Goal: Understand process/instructions: Learn about a topic

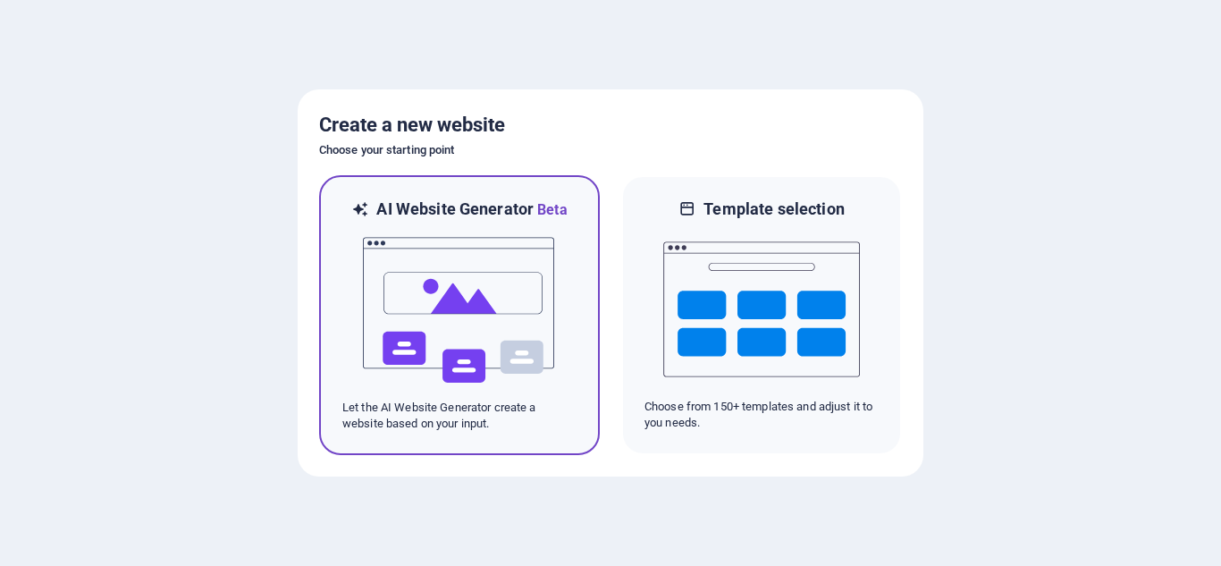
click at [482, 330] on img at bounding box center [459, 310] width 197 height 179
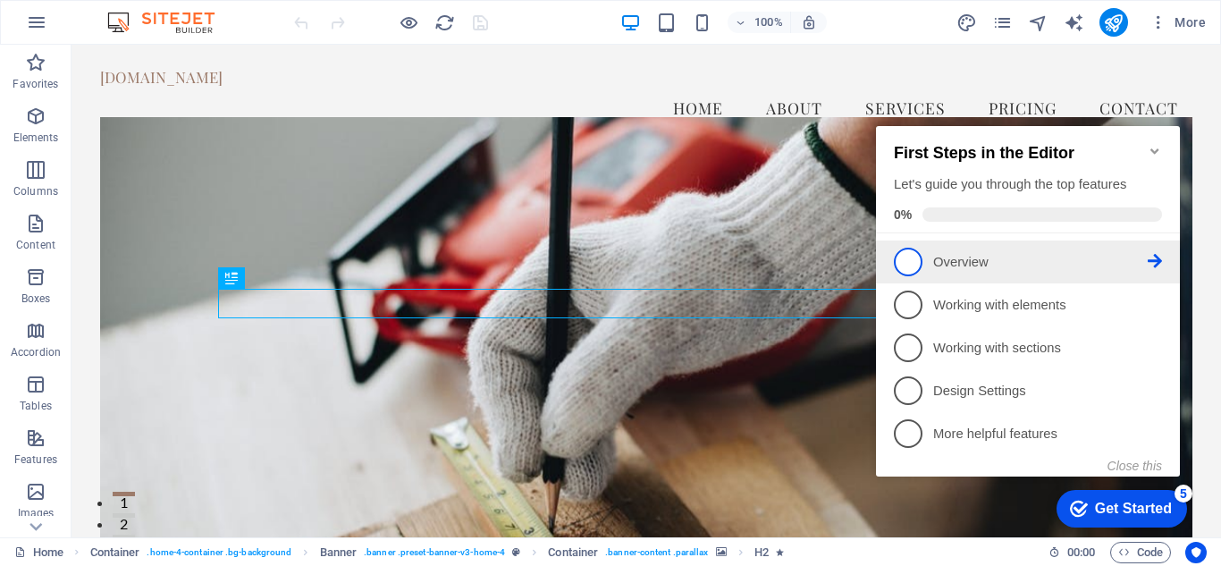
click at [1007, 253] on p "Overview - incomplete" at bounding box center [1041, 262] width 215 height 19
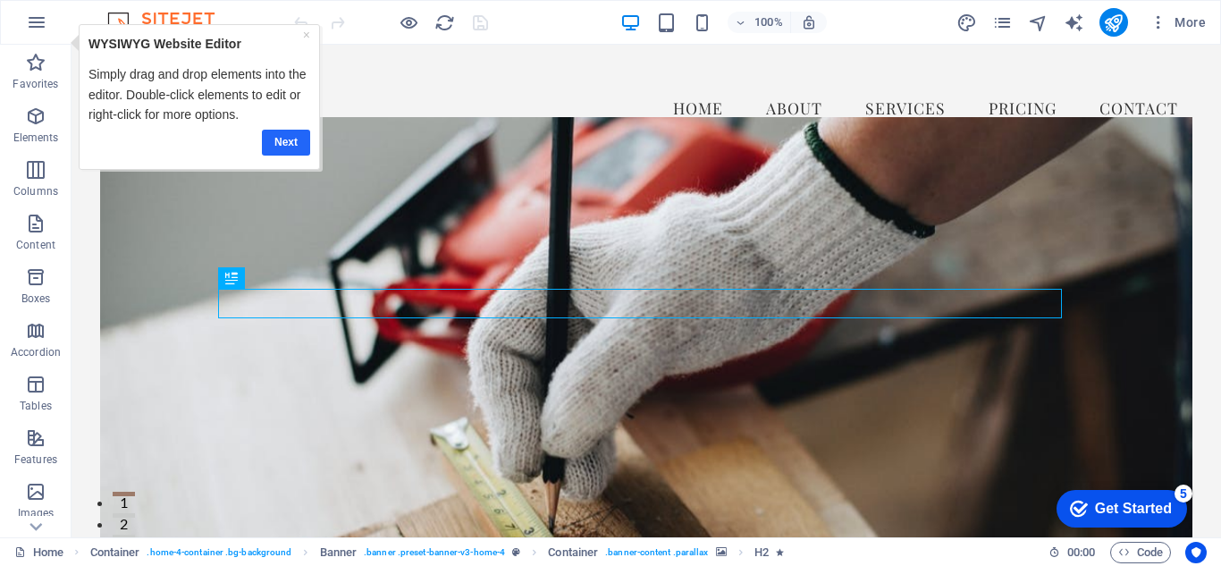
click at [283, 148] on link "Next" at bounding box center [285, 143] width 48 height 26
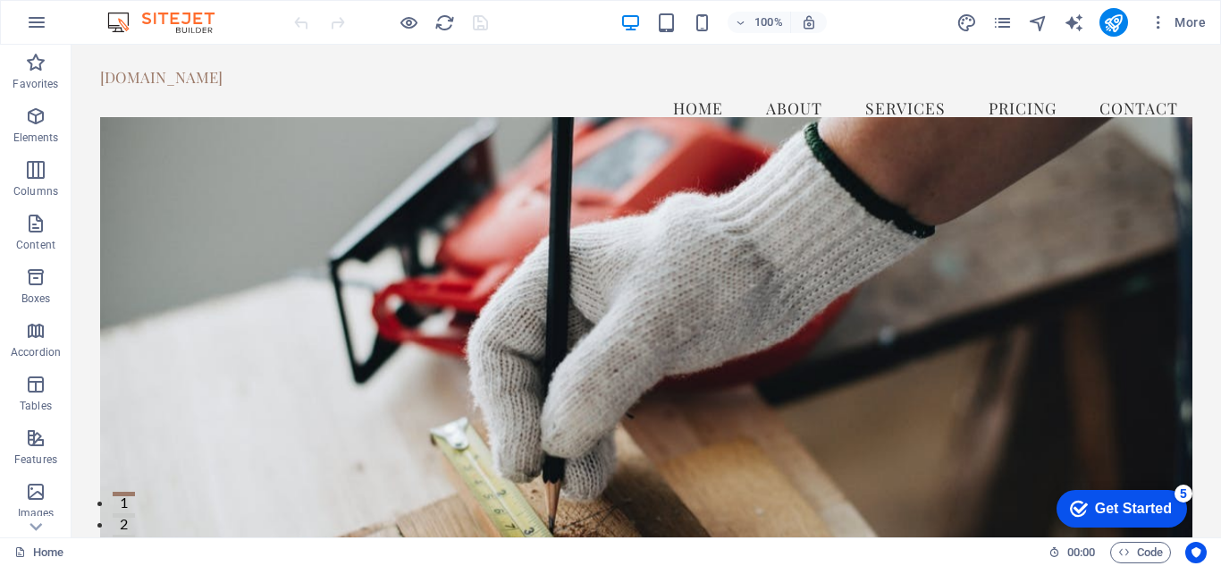
click at [1142, 507] on div "Get Started" at bounding box center [1133, 509] width 77 height 16
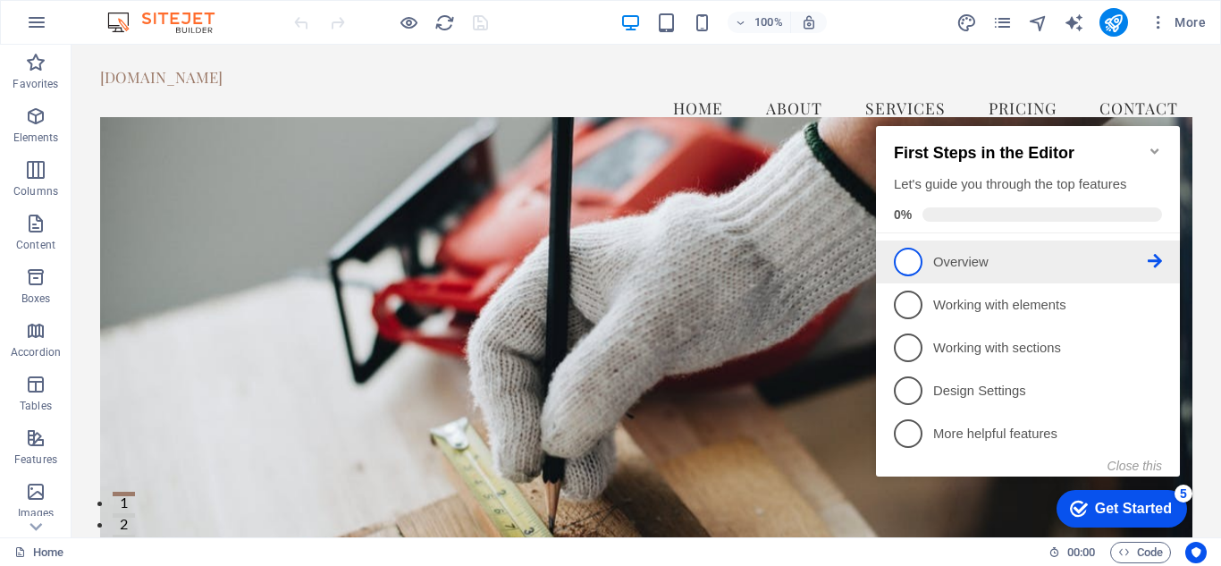
click at [905, 264] on span "1" at bounding box center [908, 262] width 29 height 29
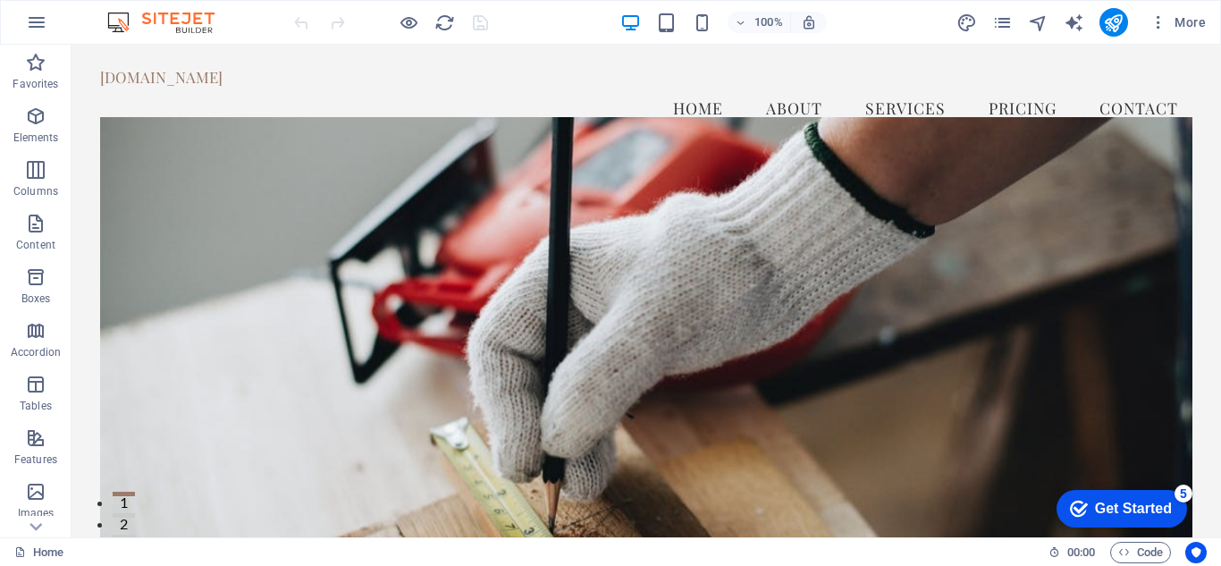
click at [1117, 503] on div "Get Started" at bounding box center [1133, 509] width 77 height 16
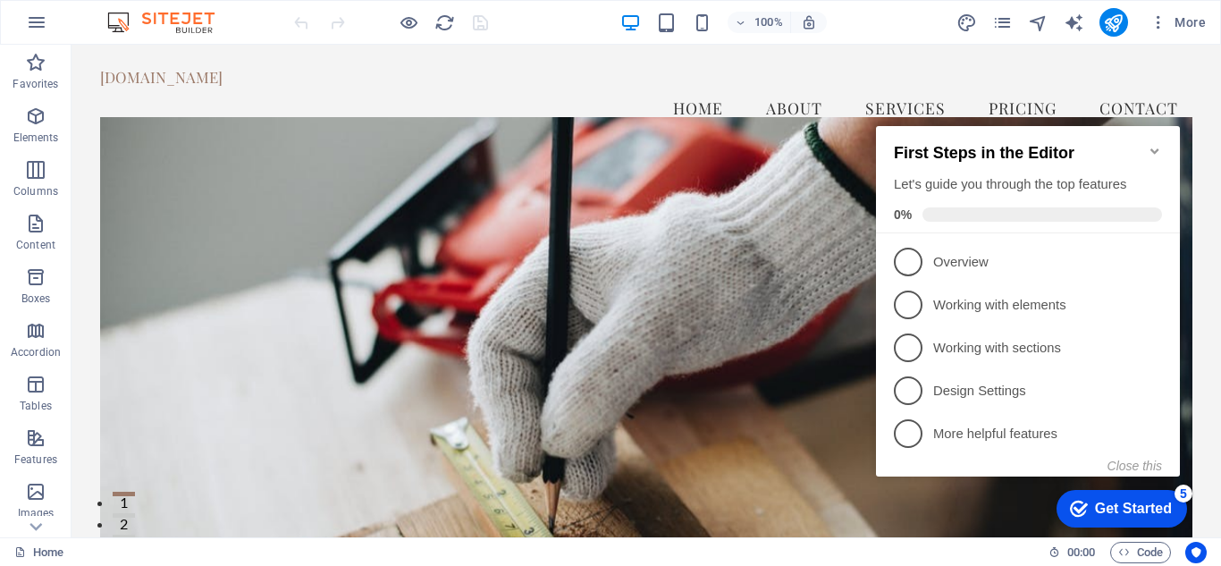
click at [1155, 148] on icon "Minimize checklist" at bounding box center [1155, 150] width 8 height 5
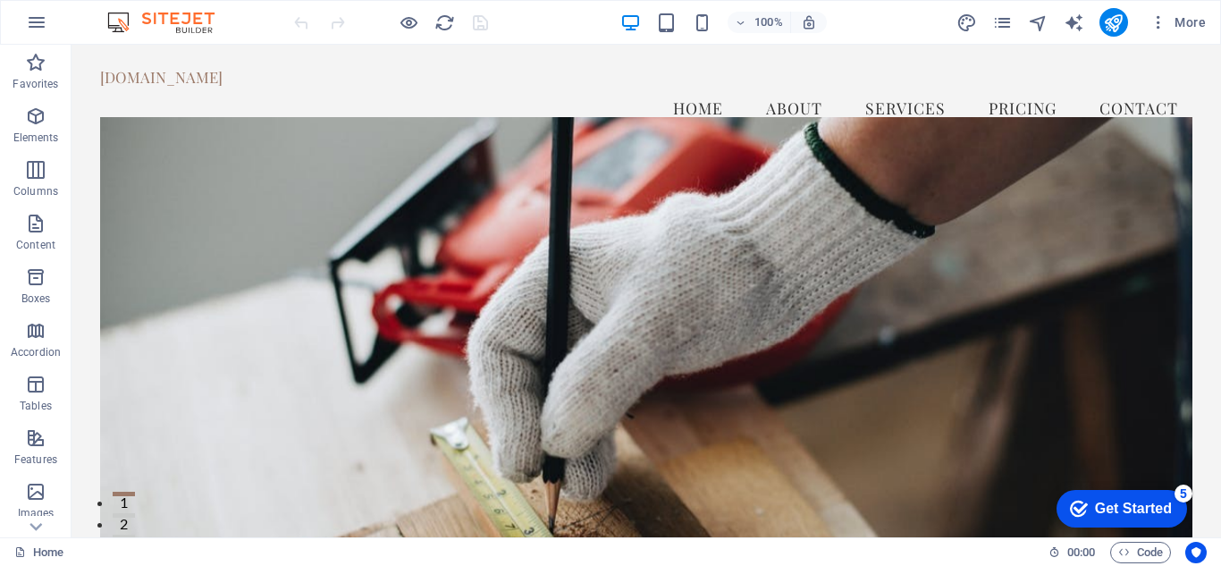
click at [1133, 501] on div "Get Started" at bounding box center [1133, 509] width 77 height 16
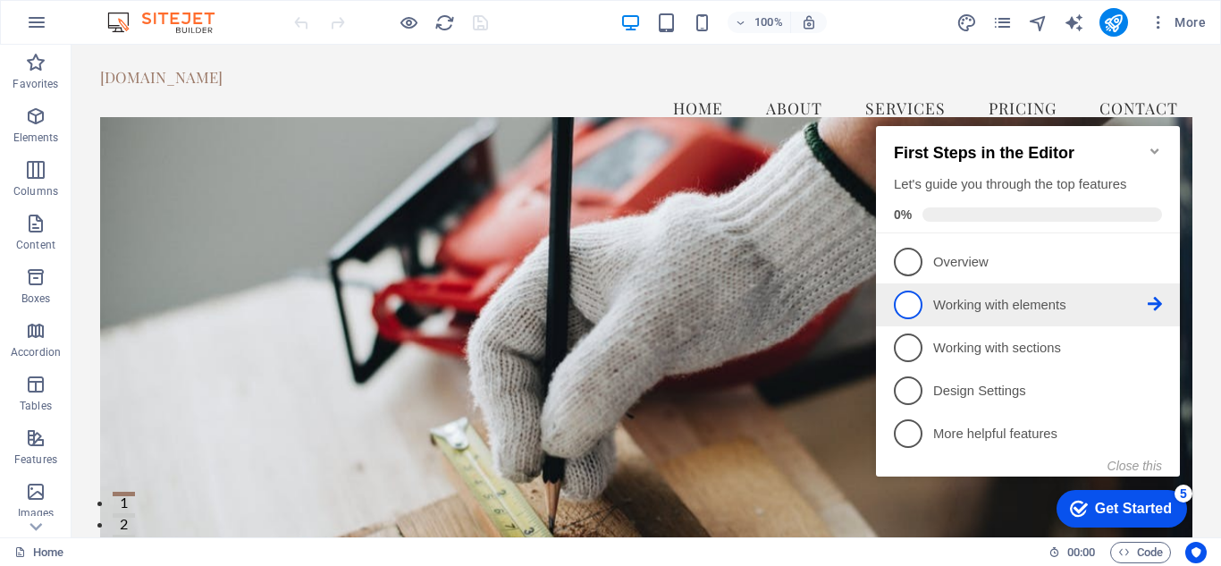
click at [1072, 305] on p "Working with elements - incomplete" at bounding box center [1041, 305] width 215 height 19
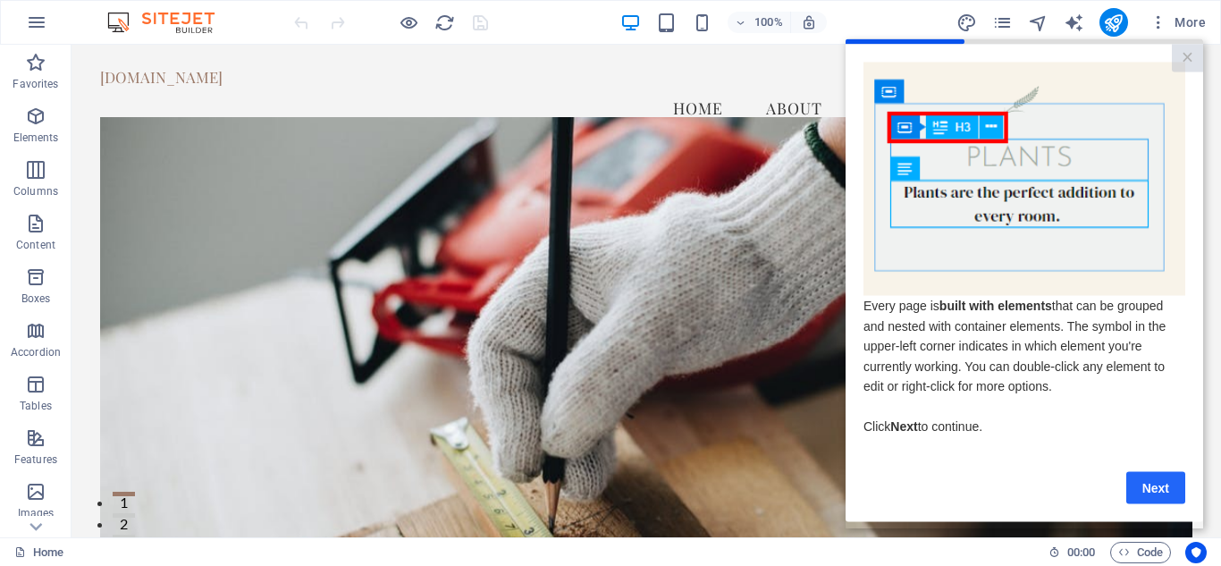
click at [1157, 495] on link "Next" at bounding box center [1156, 487] width 59 height 32
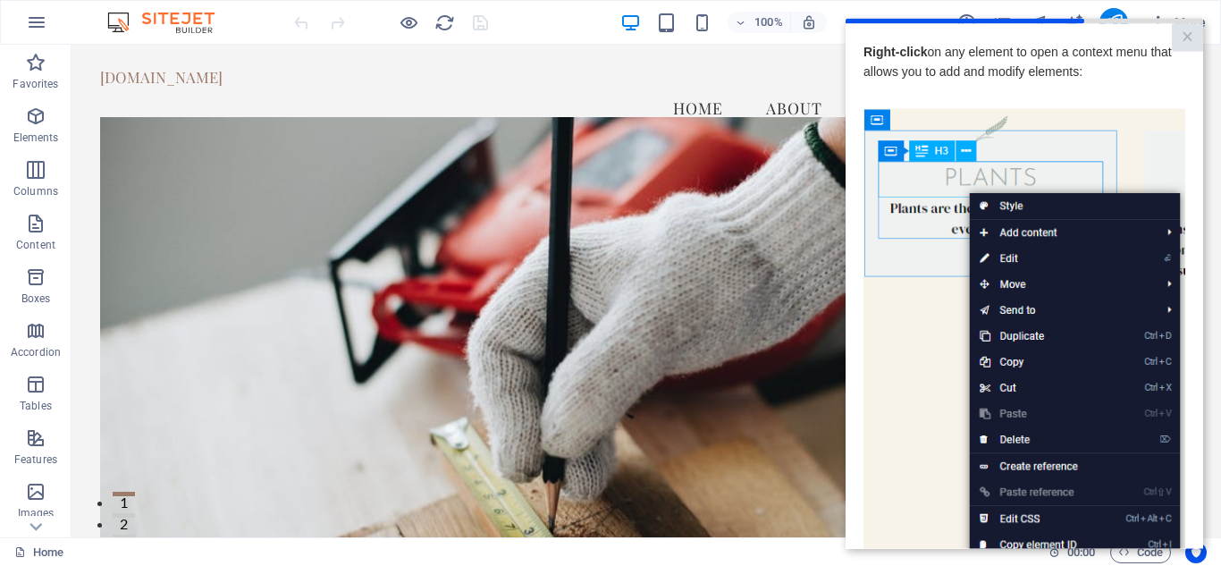
scroll to position [245, 0]
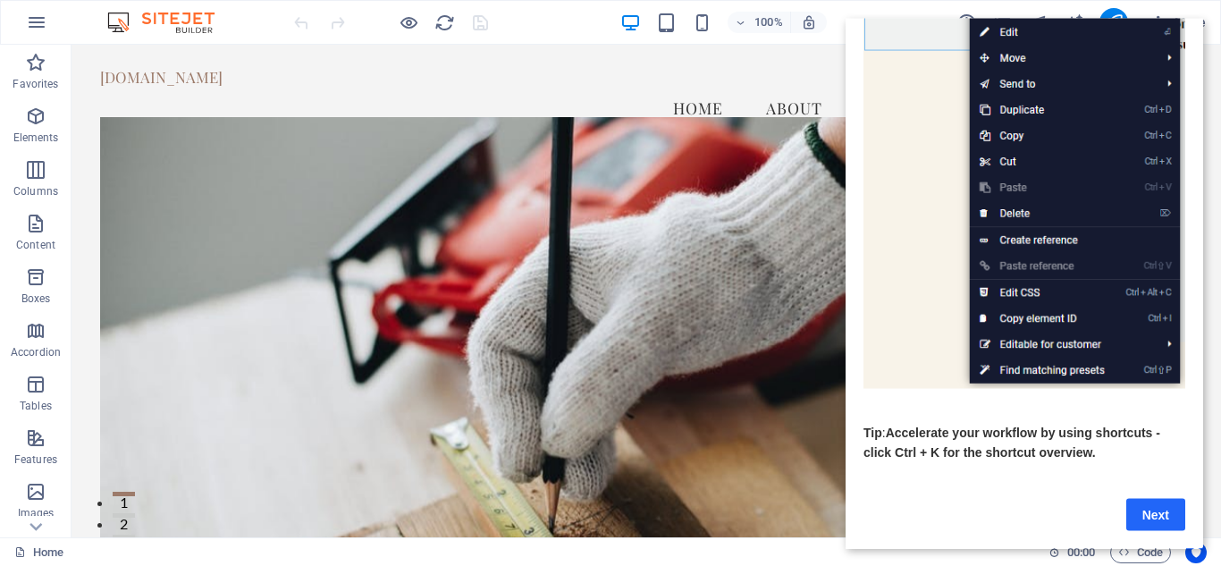
click at [1151, 498] on link "Next" at bounding box center [1156, 514] width 59 height 32
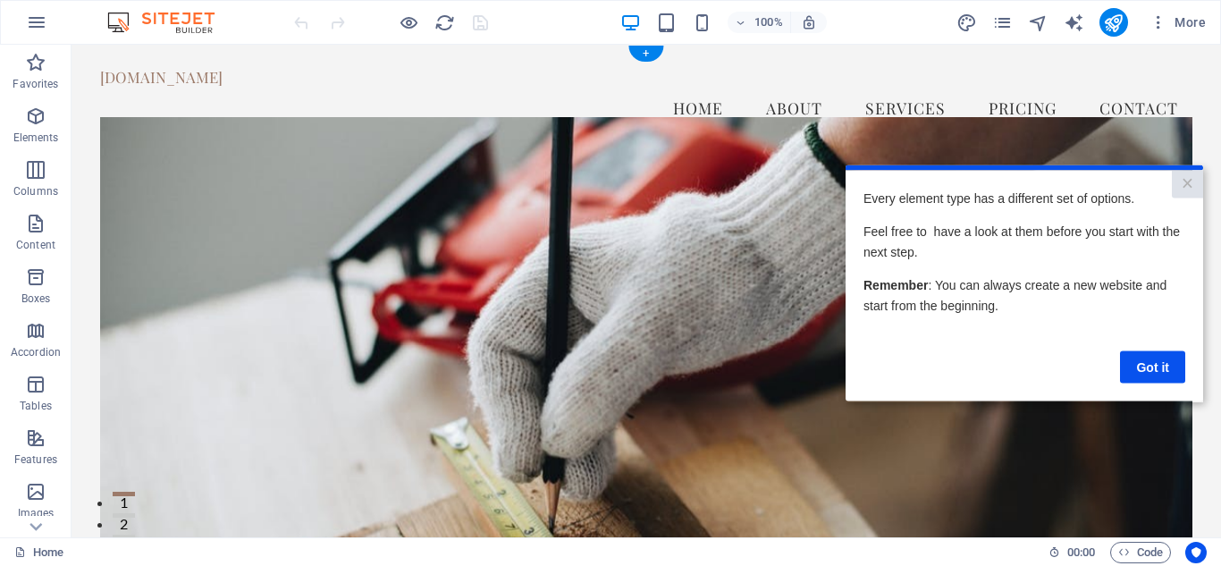
scroll to position [0, 0]
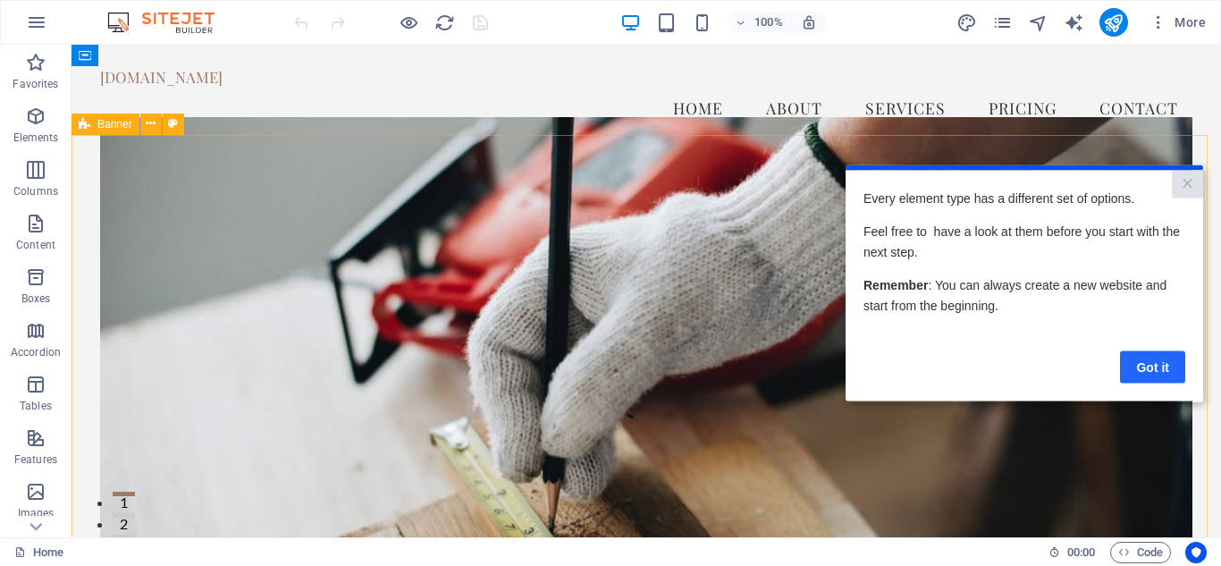
click at [1163, 368] on link "Got it" at bounding box center [1152, 367] width 65 height 32
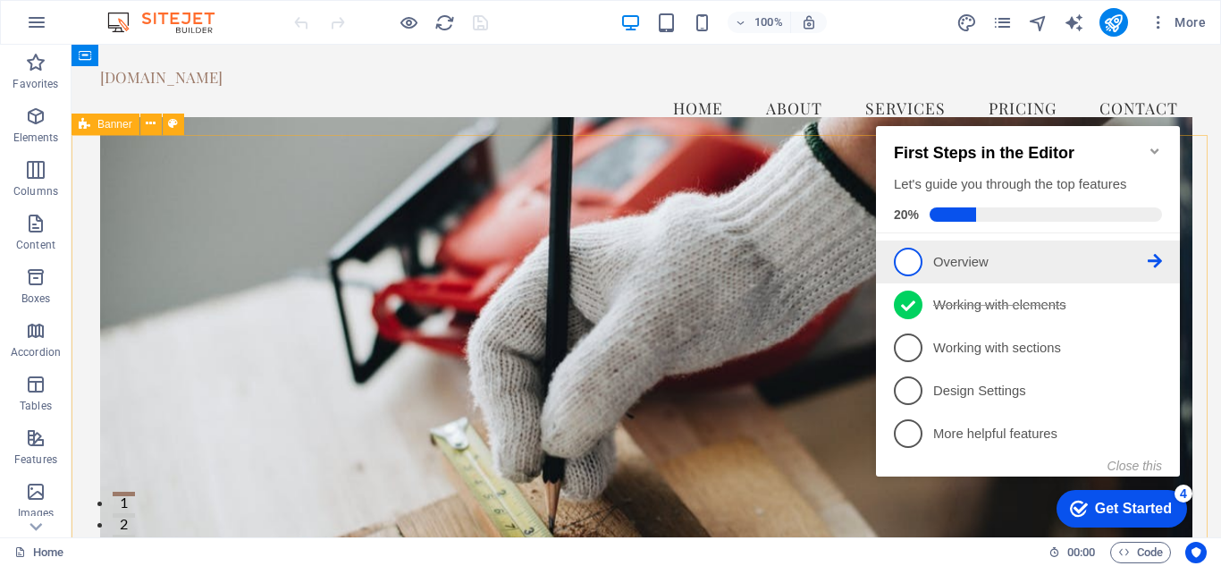
click at [908, 266] on span "1" at bounding box center [908, 262] width 29 height 29
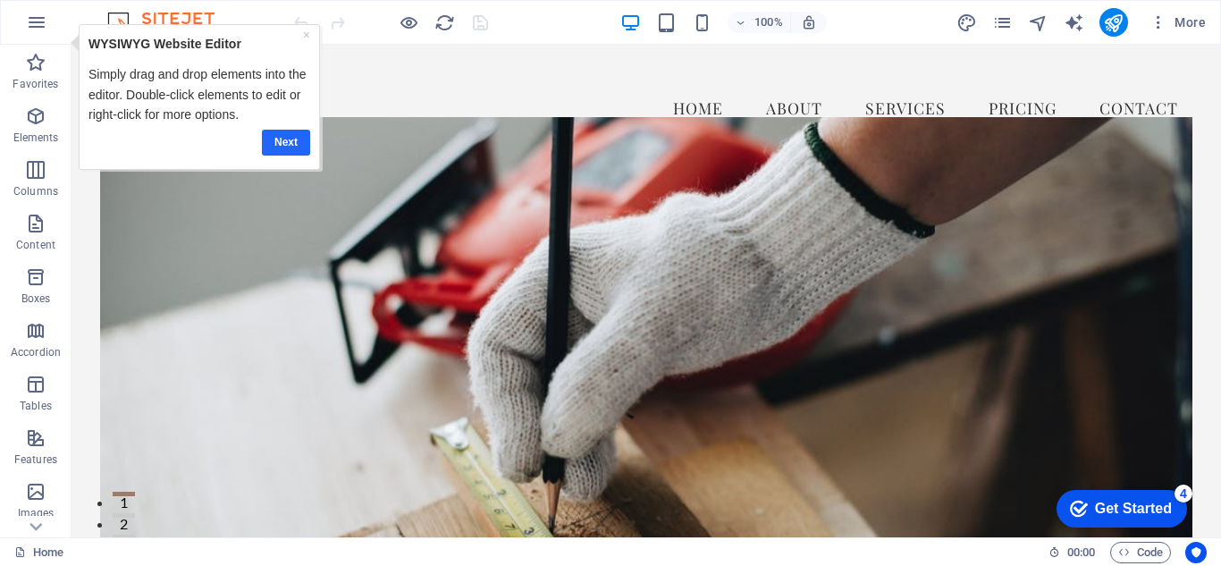
click at [292, 140] on link "Next" at bounding box center [285, 143] width 48 height 26
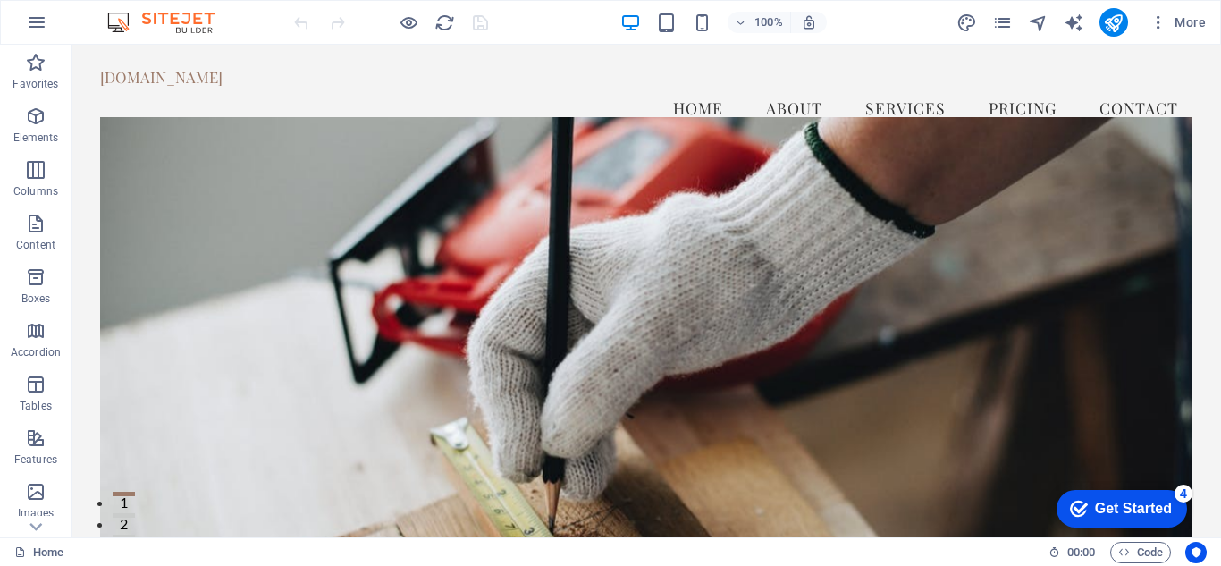
click at [1137, 501] on div "Get Started" at bounding box center [1133, 509] width 77 height 16
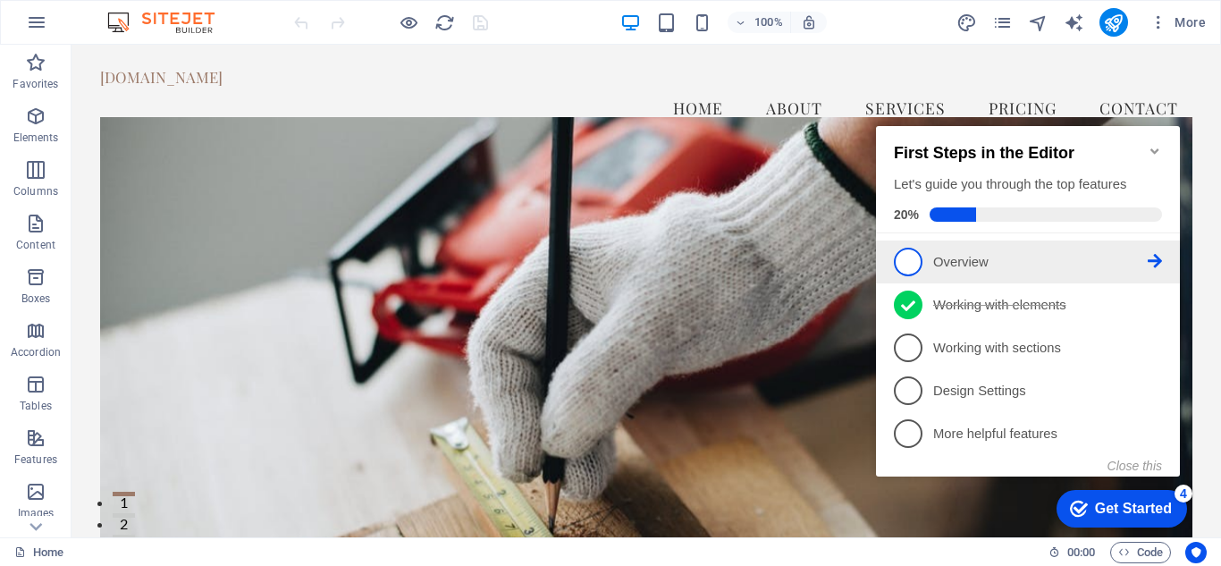
click at [1153, 257] on icon at bounding box center [1155, 261] width 14 height 14
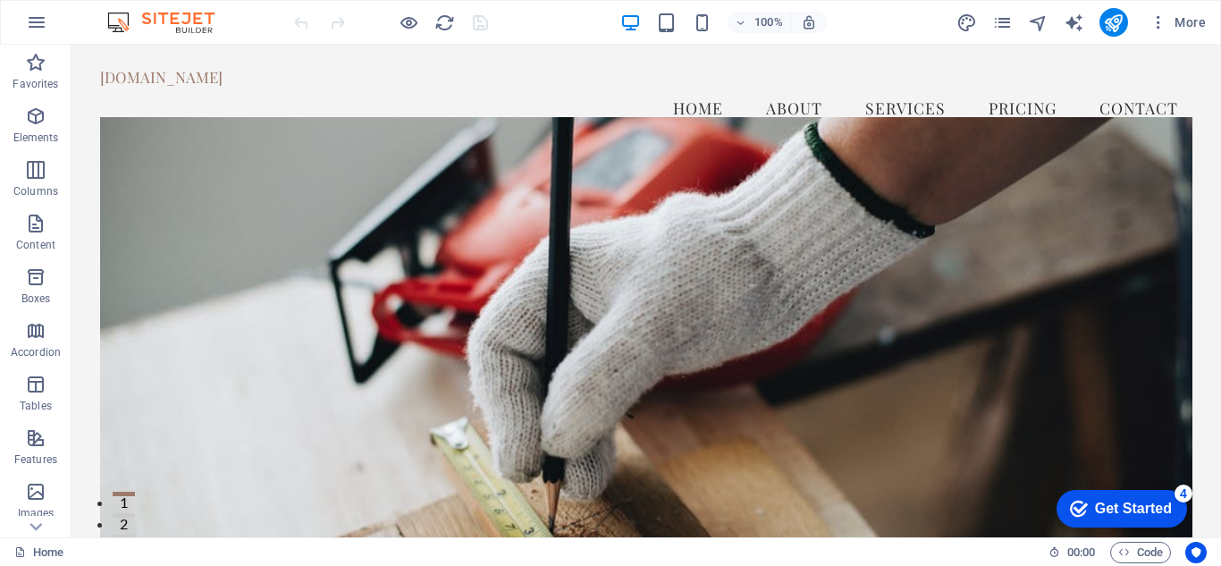
click at [1107, 508] on div "Get Started" at bounding box center [1133, 509] width 77 height 16
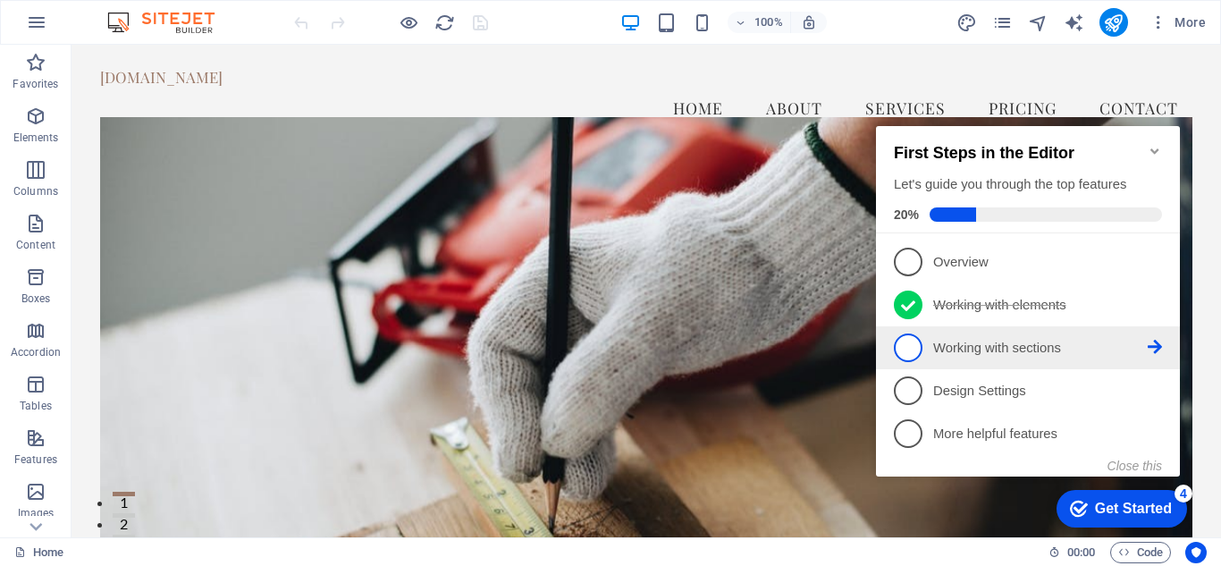
click at [1150, 341] on icon at bounding box center [1155, 347] width 14 height 14
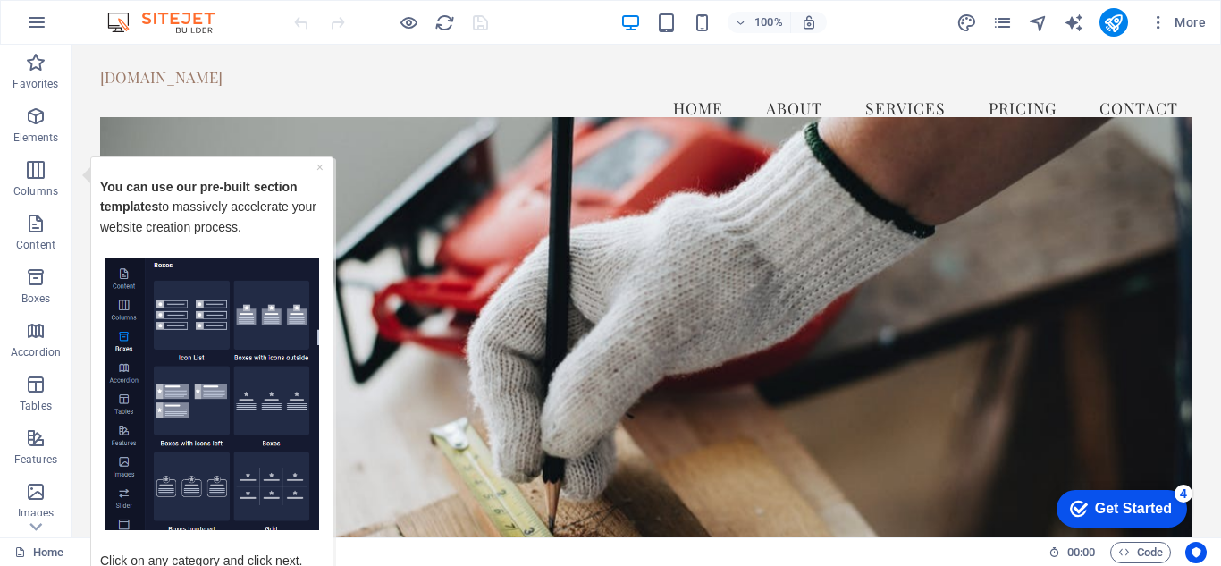
click at [165, 313] on img "Tooltip" at bounding box center [212, 394] width 215 height 274
click at [319, 165] on link "×" at bounding box center [320, 166] width 7 height 14
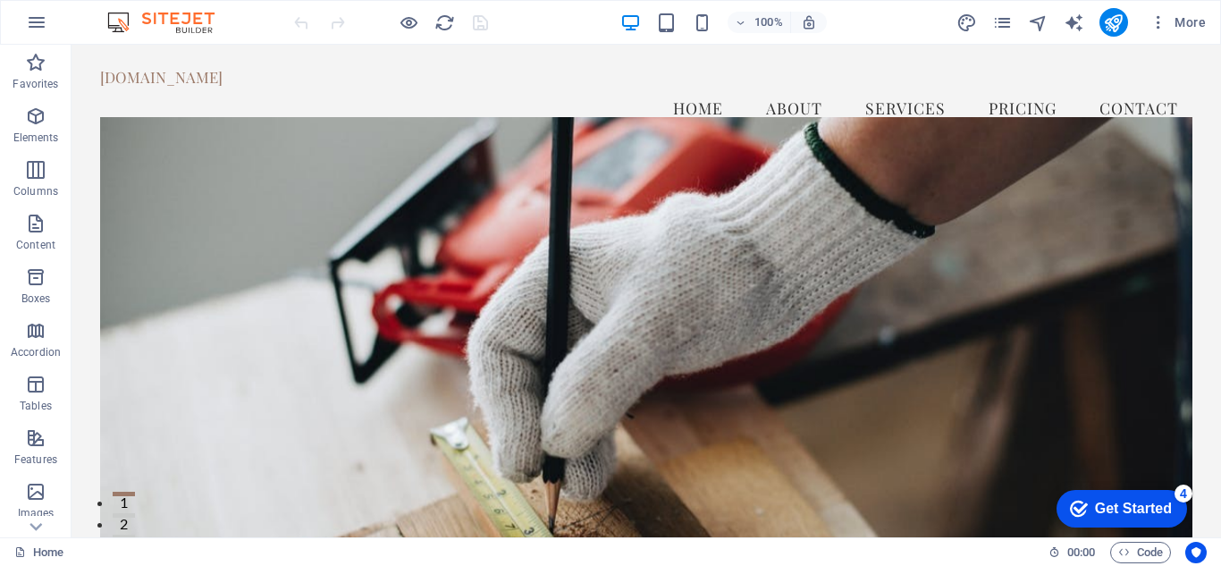
click at [1098, 502] on div "Get Started" at bounding box center [1133, 509] width 77 height 16
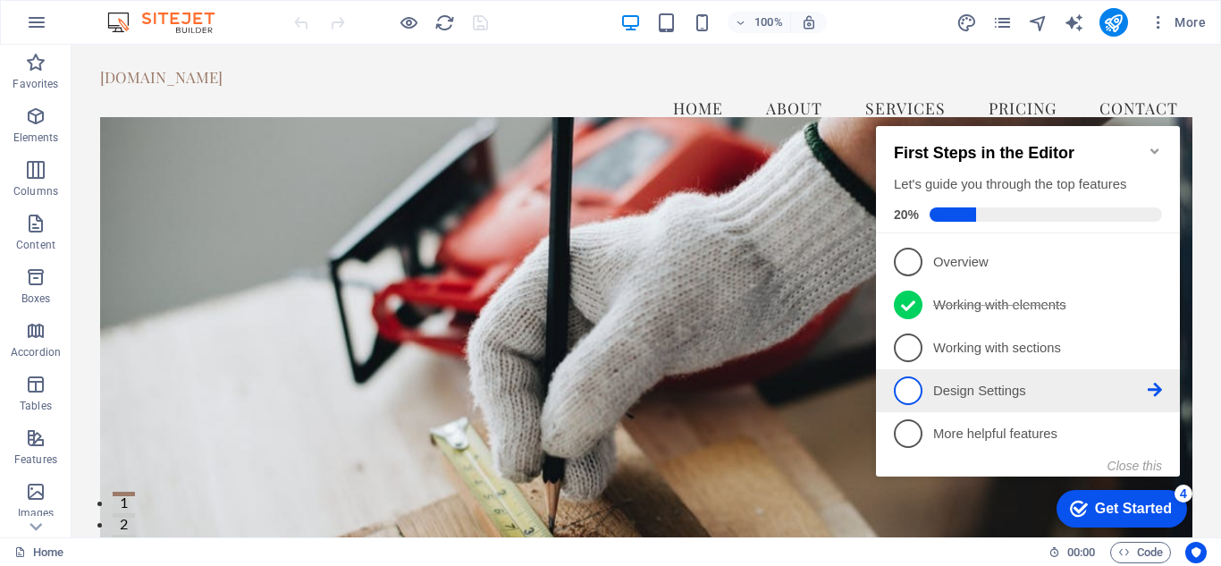
click at [910, 393] on span "4" at bounding box center [908, 390] width 29 height 29
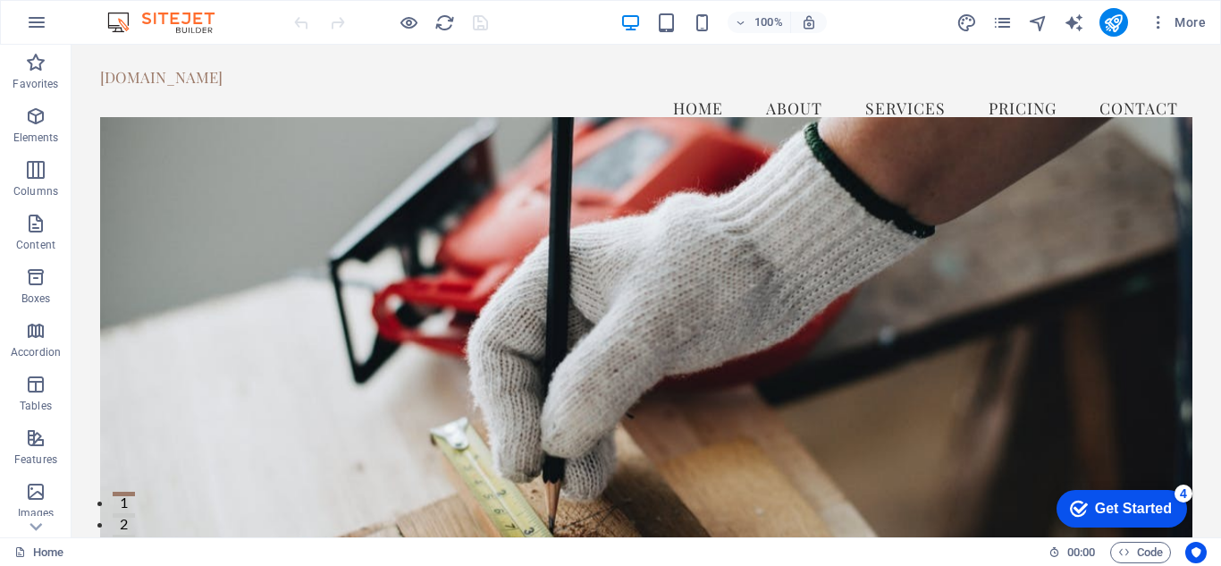
click at [1095, 506] on div "Get Started" at bounding box center [1133, 509] width 77 height 16
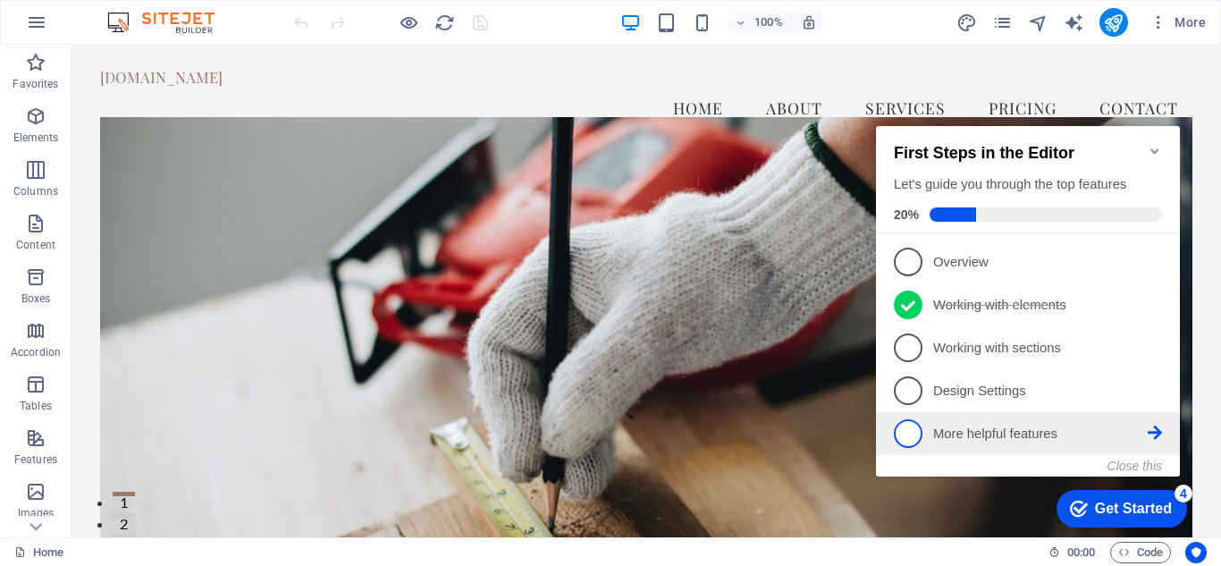
click at [1011, 433] on p "More helpful features - incomplete" at bounding box center [1041, 434] width 215 height 19
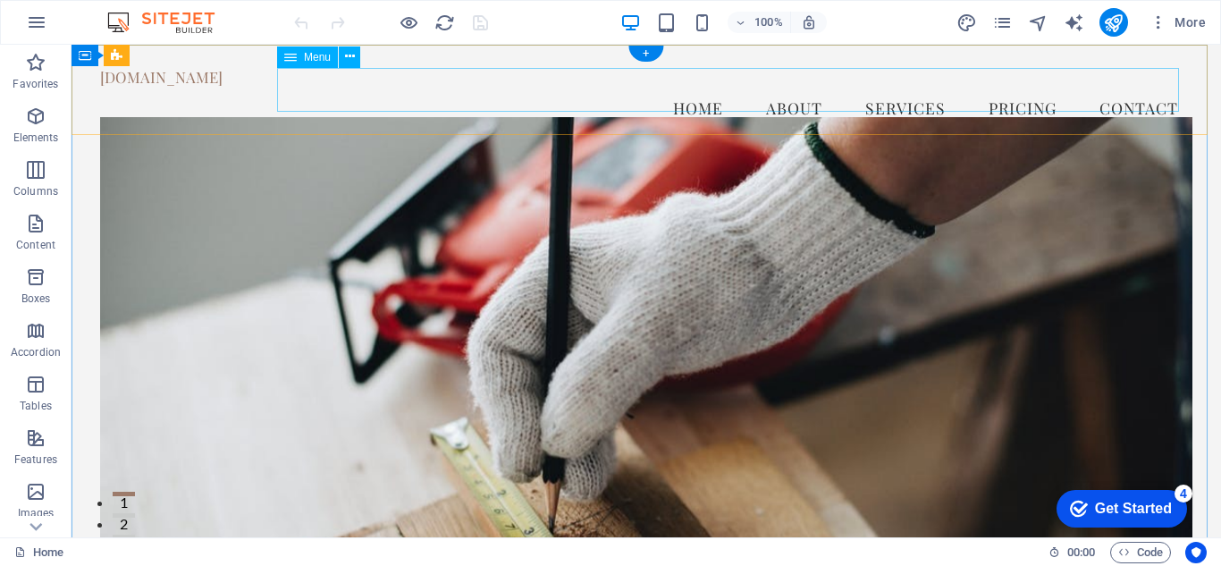
click at [1001, 87] on nav "Home About Services Pricing Contact" at bounding box center [646, 108] width 1093 height 45
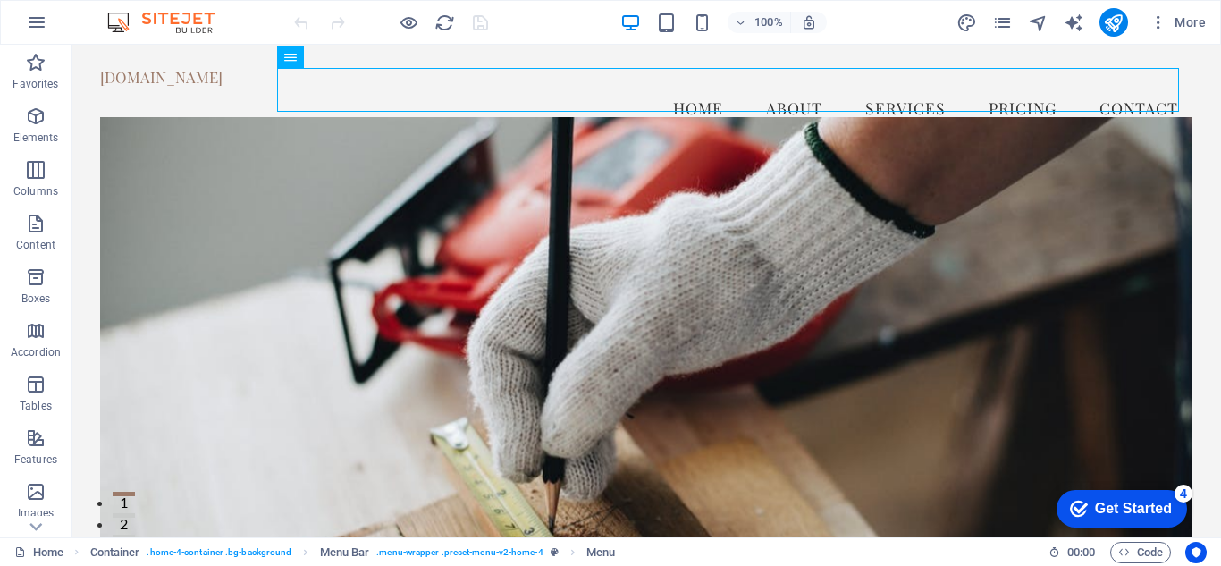
click at [1134, 504] on div "Get Started" at bounding box center [1133, 509] width 77 height 16
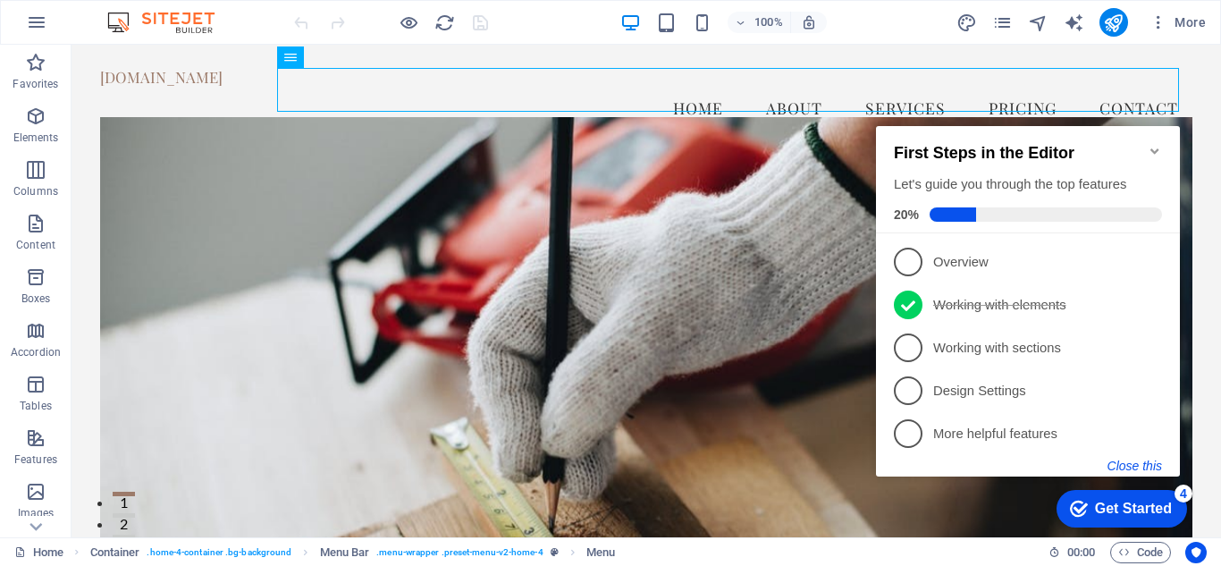
click at [1144, 460] on button "Close this" at bounding box center [1135, 466] width 55 height 14
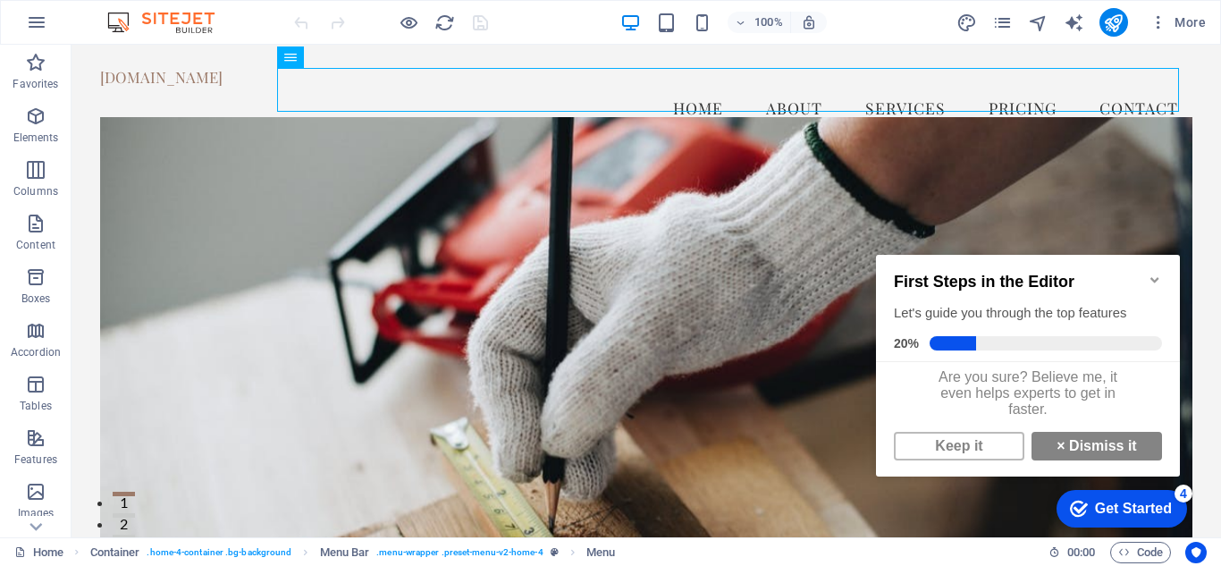
scroll to position [13, 0]
click at [946, 444] on link "Keep it" at bounding box center [959, 446] width 131 height 29
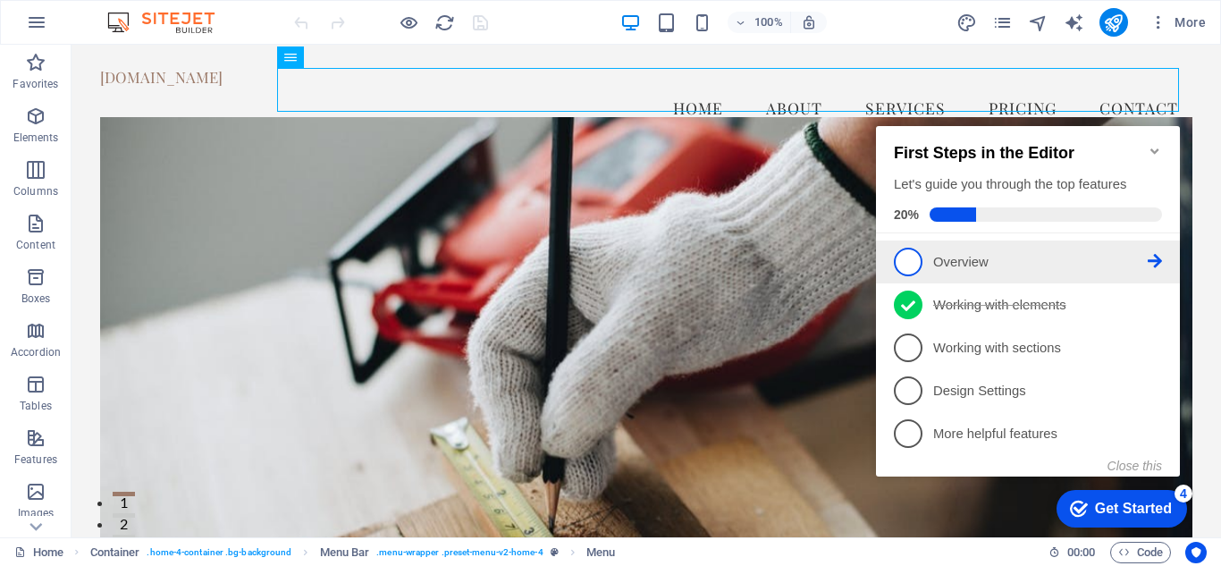
click at [908, 260] on span "1" at bounding box center [908, 262] width 29 height 29
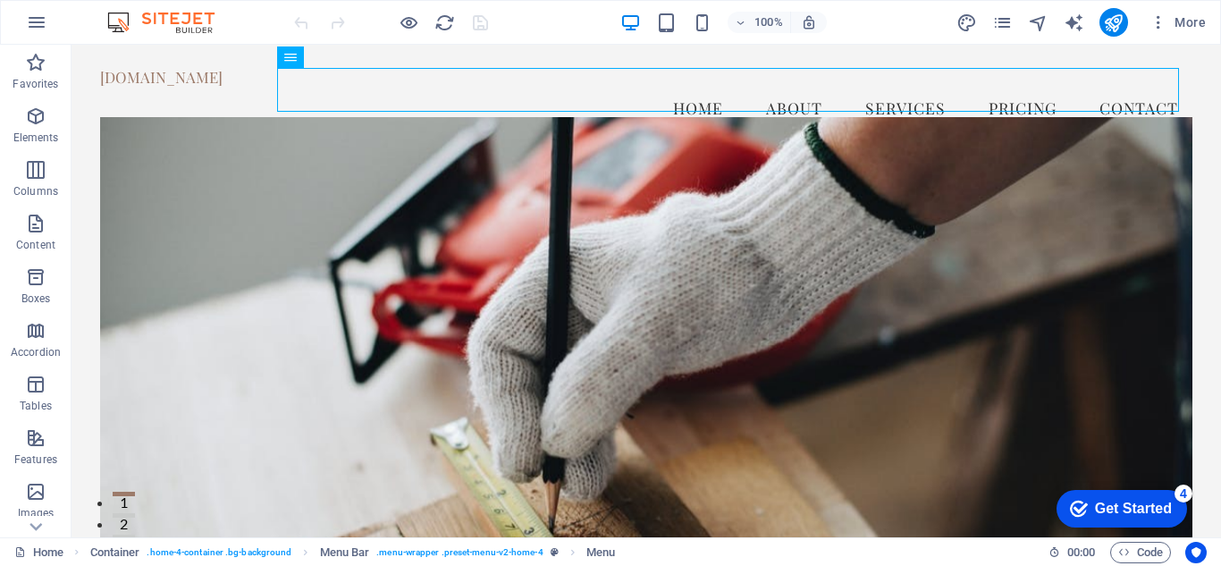
scroll to position [0, 0]
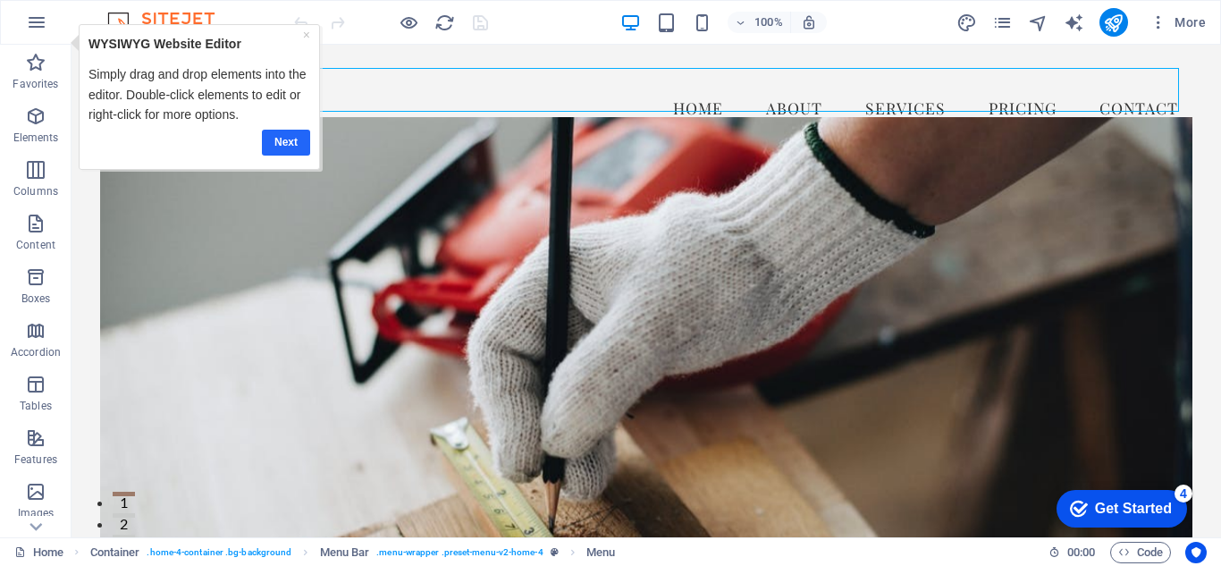
click at [283, 137] on link "Next" at bounding box center [285, 143] width 48 height 26
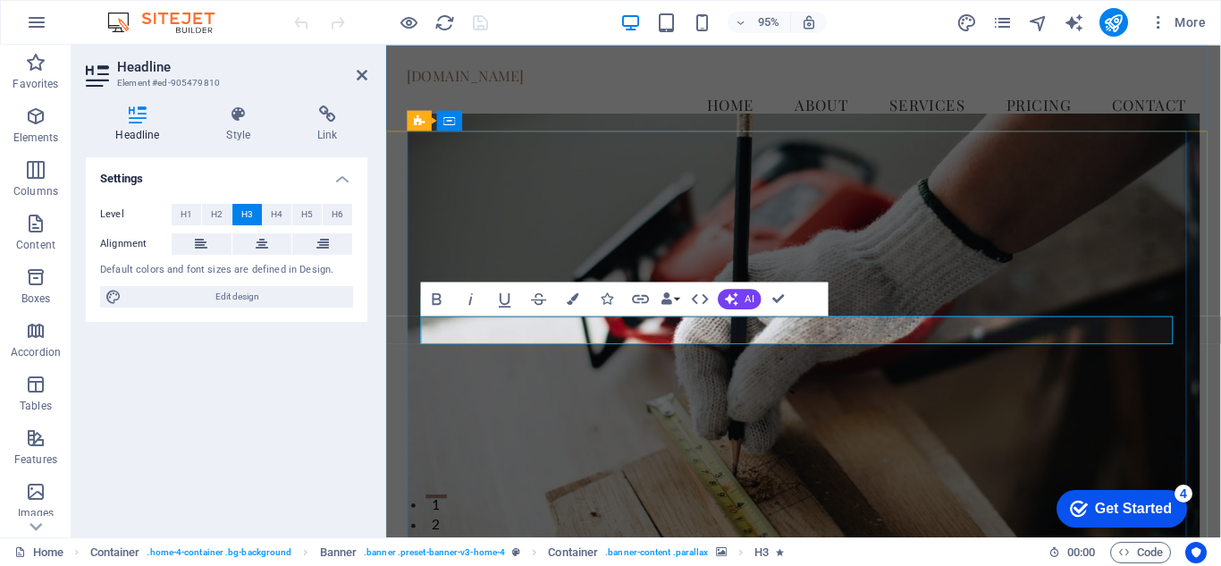
click at [1041, 445] on figure at bounding box center [826, 353] width 835 height 472
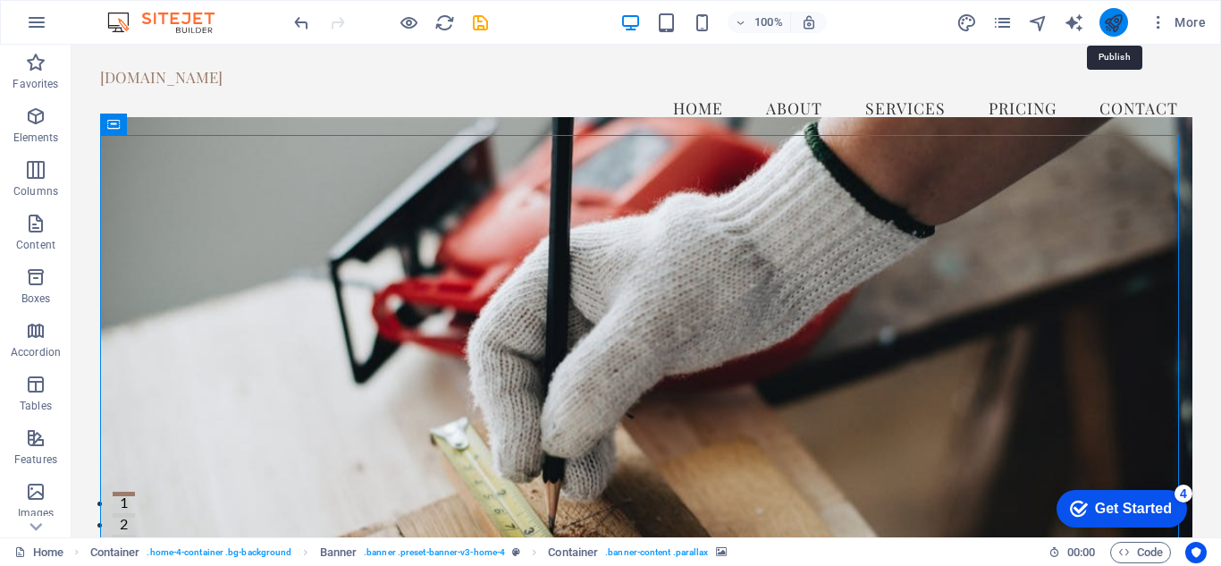
click at [1109, 23] on icon "publish" at bounding box center [1113, 23] width 21 height 21
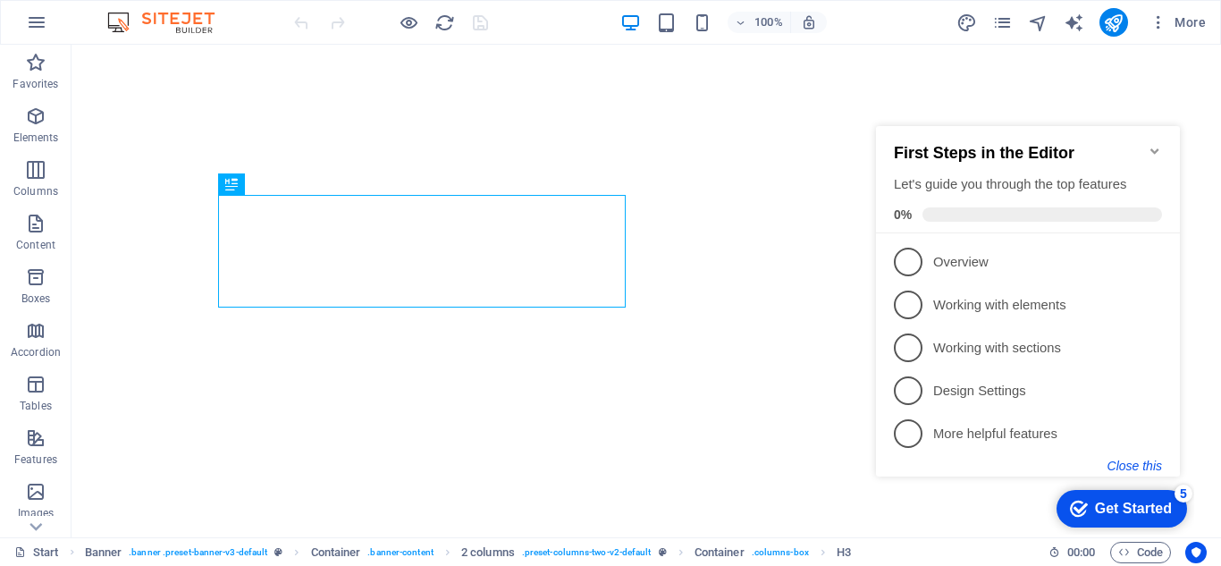
click at [1143, 463] on button "Close this" at bounding box center [1135, 466] width 55 height 14
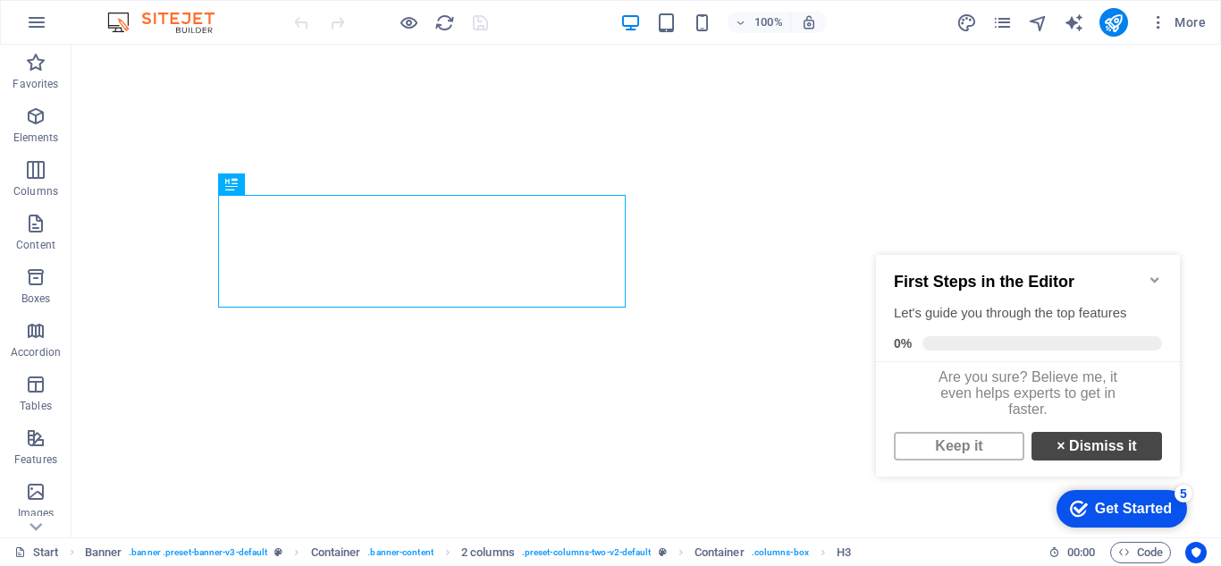
click at [1072, 456] on link "× Dismiss it" at bounding box center [1097, 446] width 131 height 29
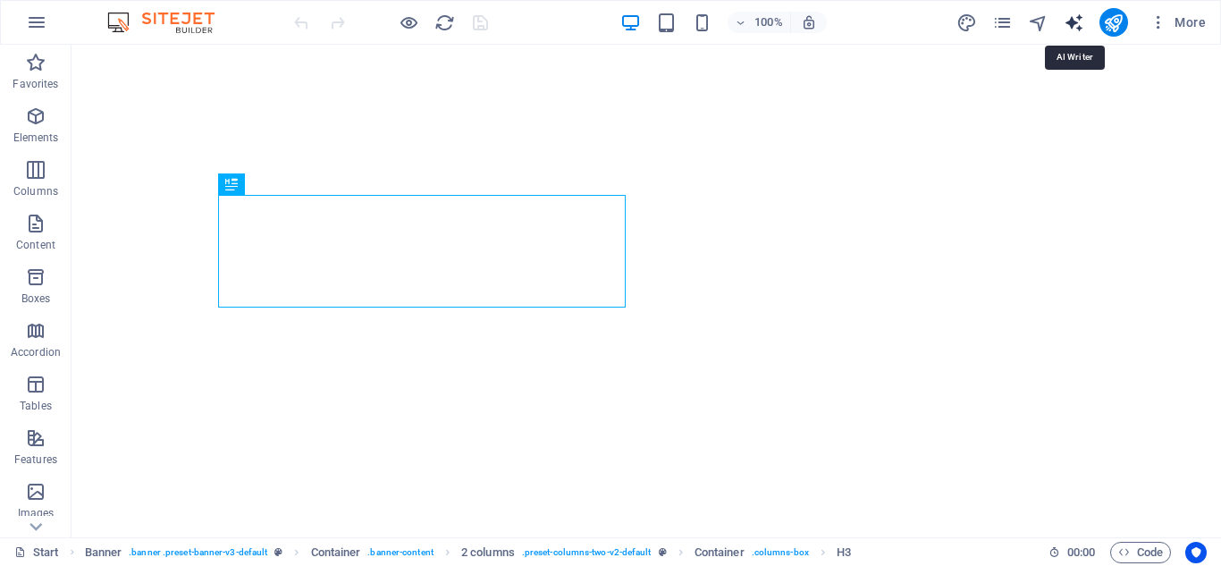
click at [1072, 24] on icon "text_generator" at bounding box center [1074, 23] width 21 height 21
select select "English"
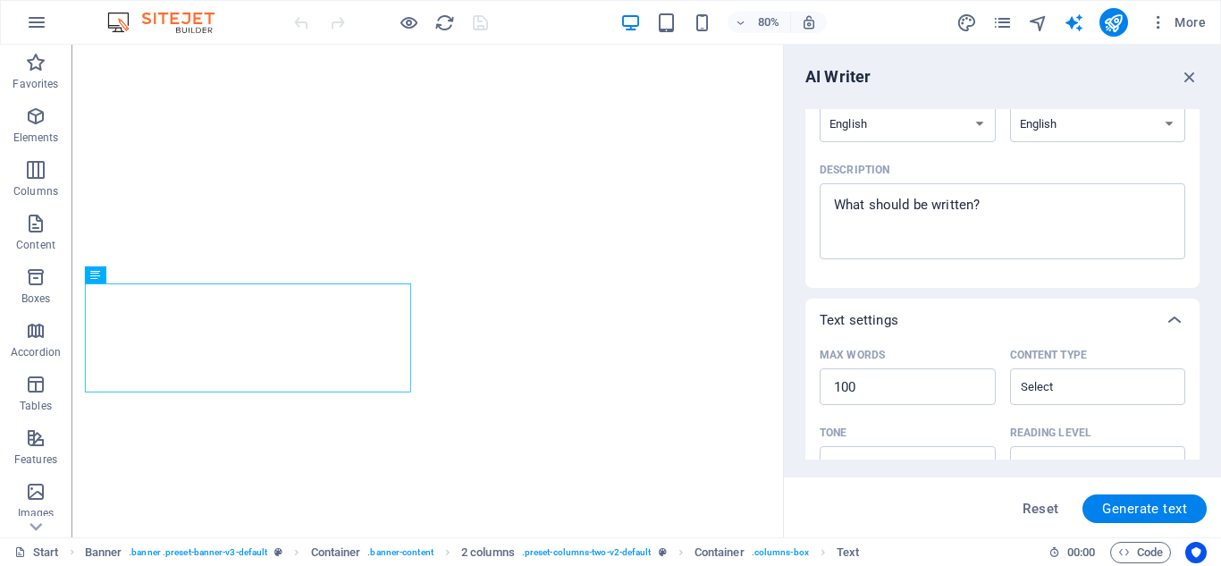
scroll to position [182, 0]
click at [1192, 72] on icon "button" at bounding box center [1190, 77] width 20 height 20
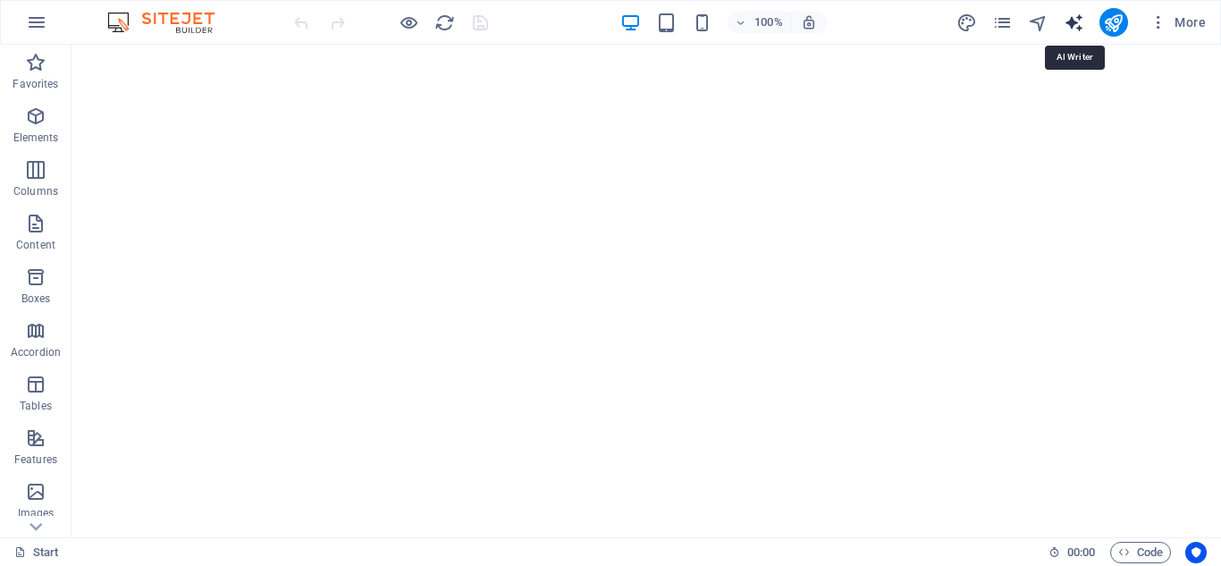
click at [1073, 20] on icon "text_generator" at bounding box center [1074, 23] width 21 height 21
select select "English"
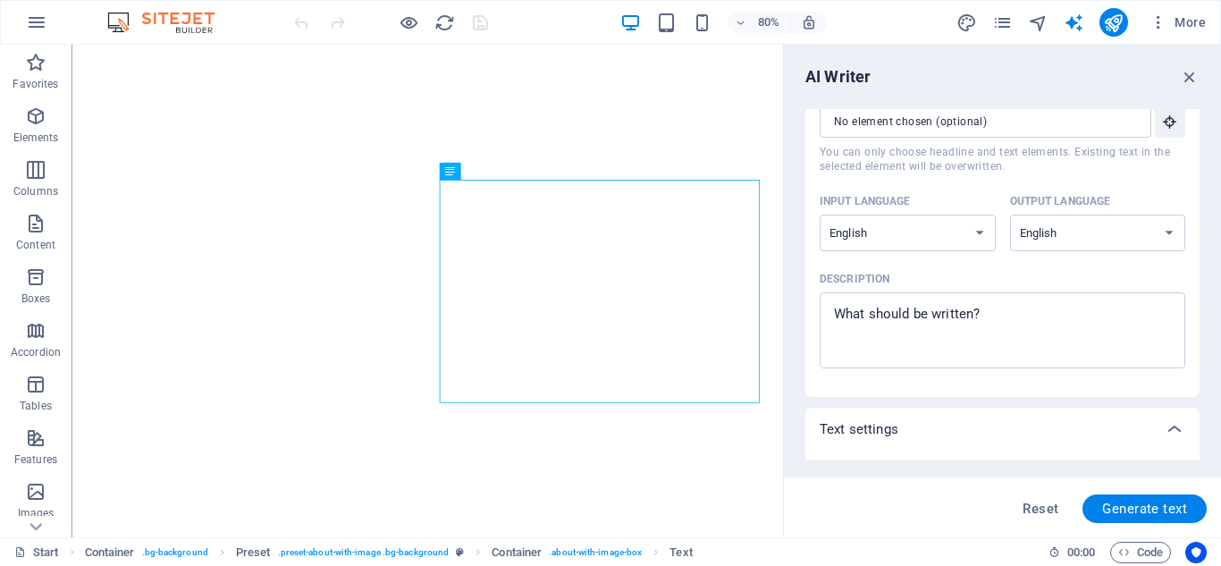
scroll to position [69, 0]
click at [1128, 503] on span "Generate text" at bounding box center [1145, 509] width 85 height 14
type textarea "x"
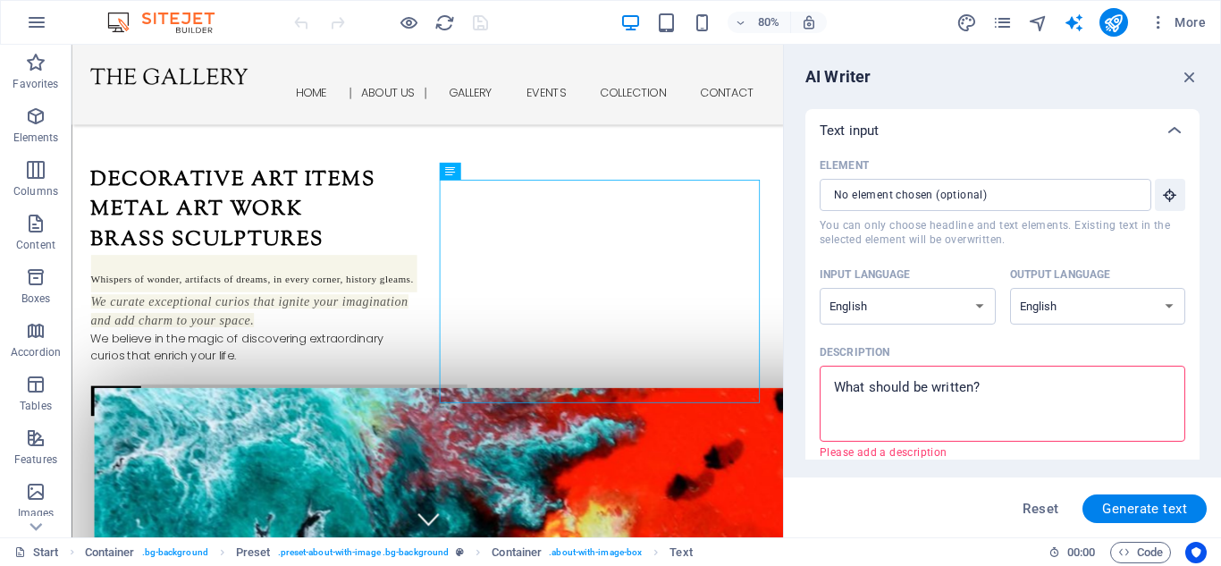
scroll to position [529, 0]
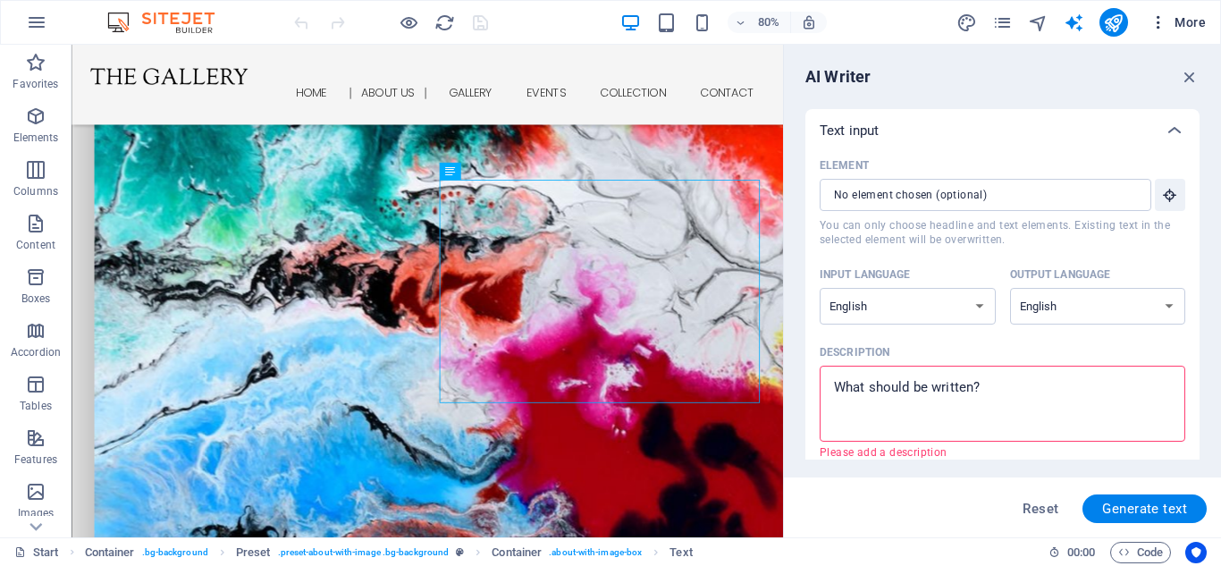
click at [1159, 29] on icon "button" at bounding box center [1159, 22] width 18 height 18
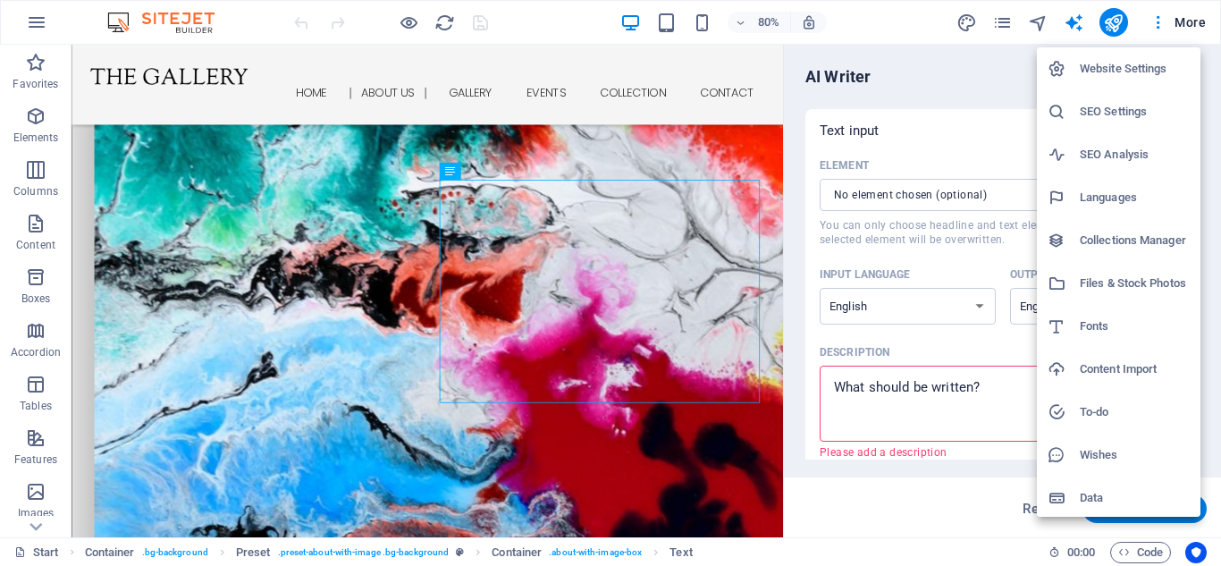
click at [34, 25] on div at bounding box center [610, 283] width 1221 height 566
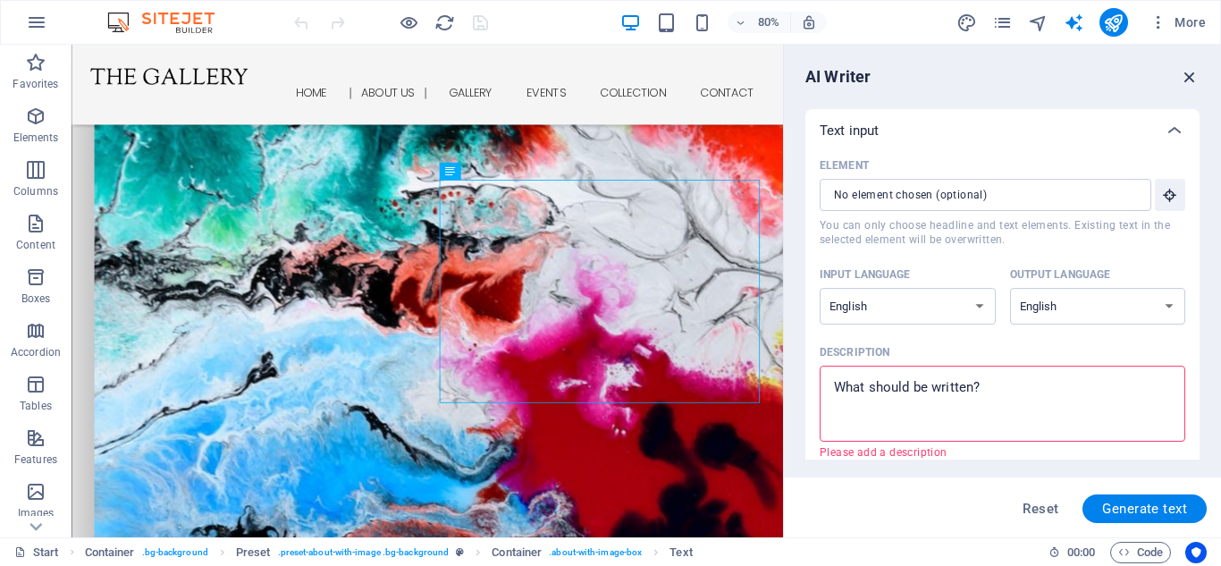
click at [1187, 77] on icon "button" at bounding box center [1190, 77] width 20 height 20
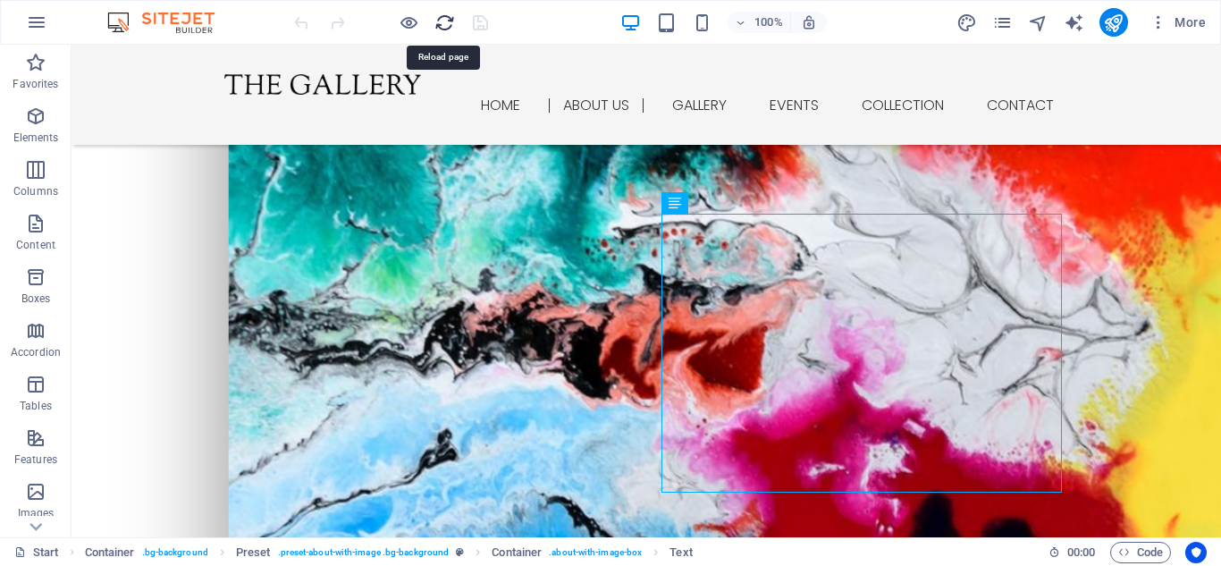
click at [446, 29] on icon "reload" at bounding box center [445, 23] width 21 height 21
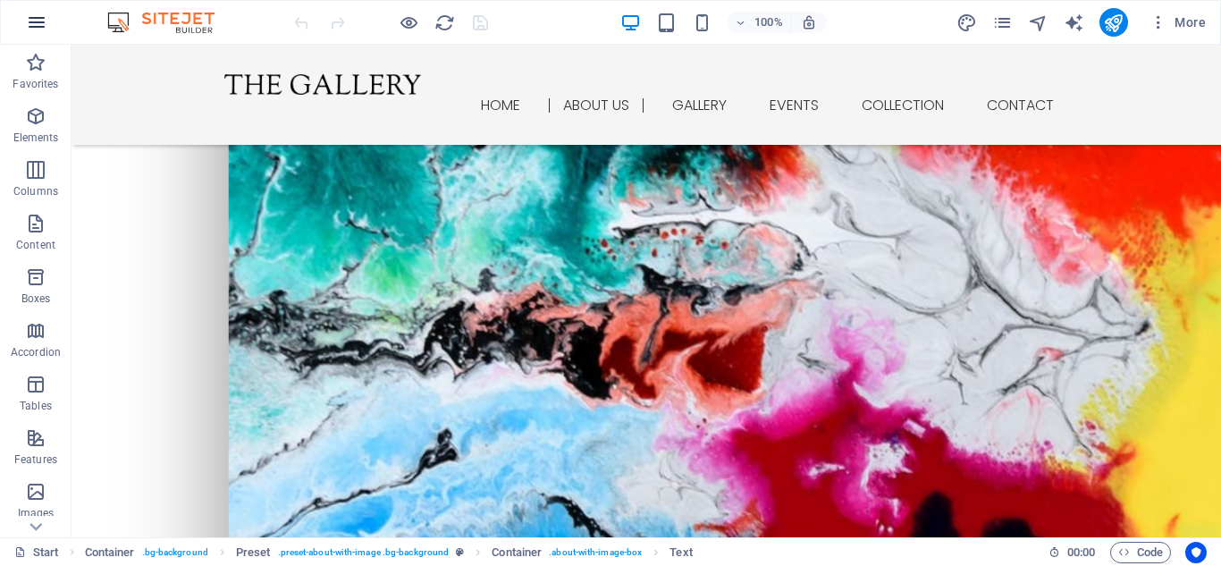
click at [34, 21] on icon "button" at bounding box center [36, 22] width 21 height 21
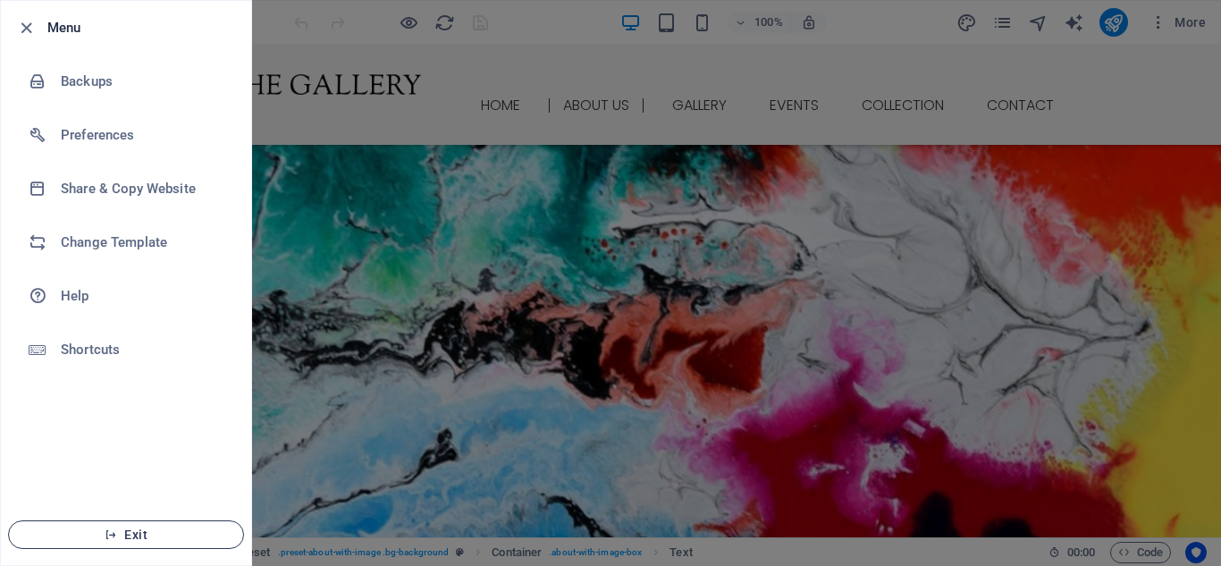
click at [78, 545] on button "Exit" at bounding box center [126, 534] width 236 height 29
click at [124, 535] on span "Exit" at bounding box center [126, 535] width 206 height 14
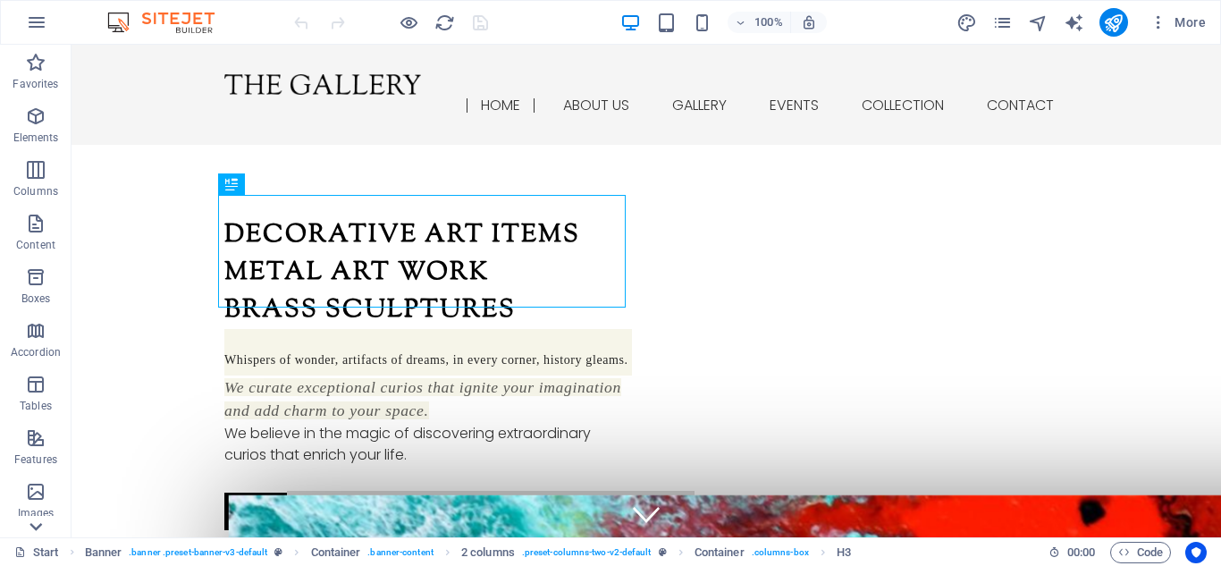
click at [35, 527] on icon at bounding box center [35, 526] width 25 height 25
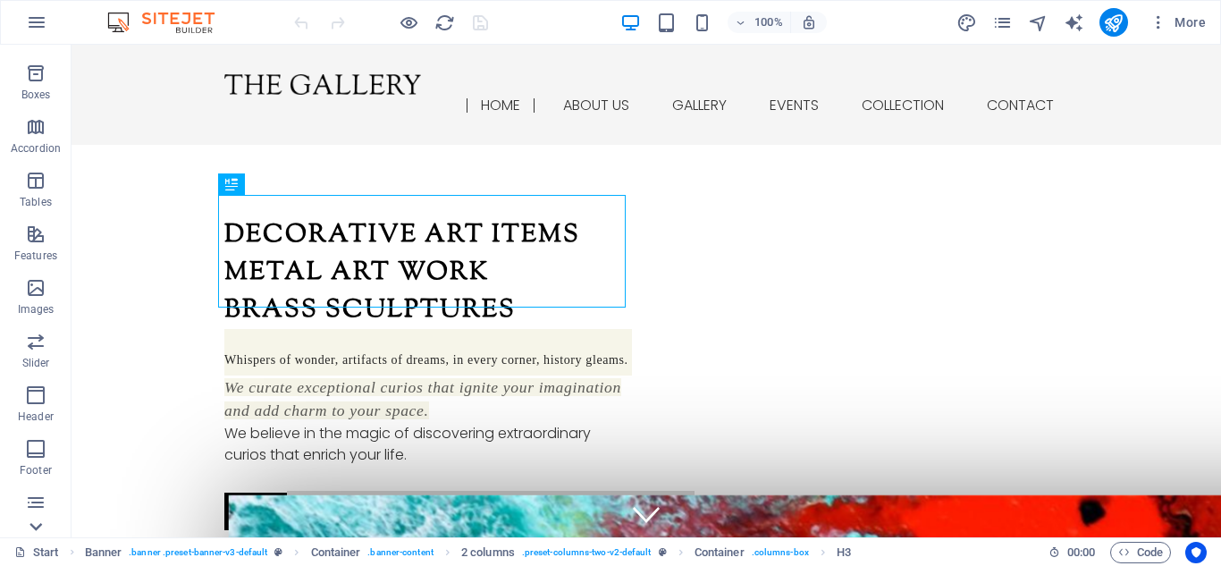
scroll to position [312, 0]
click at [110, 23] on img at bounding box center [170, 22] width 134 height 21
click at [1162, 25] on icon "button" at bounding box center [1159, 22] width 18 height 18
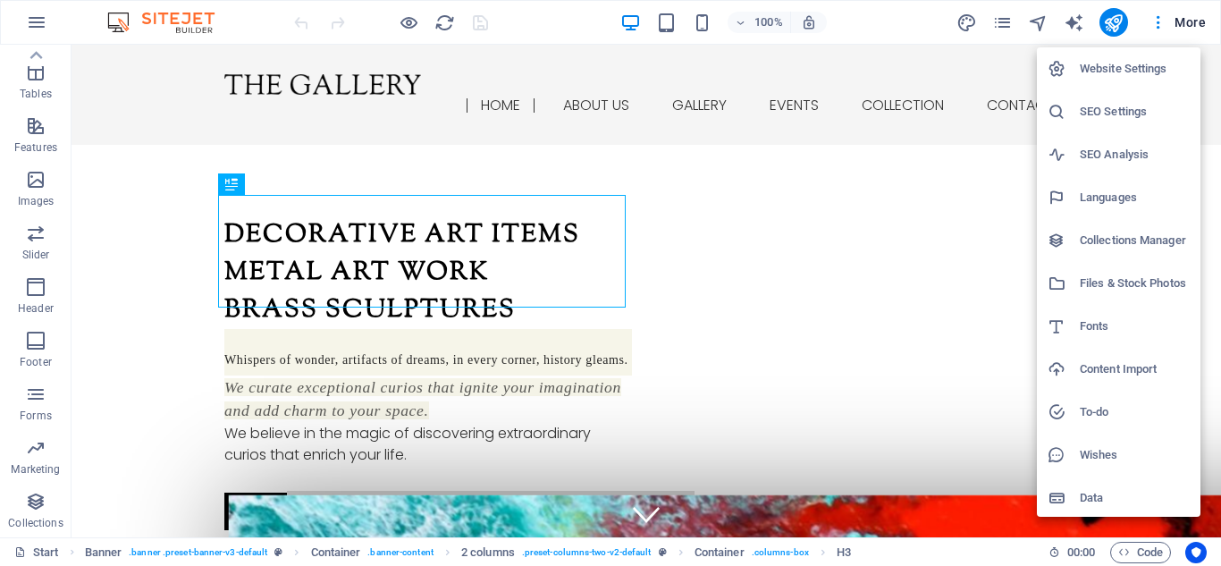
scroll to position [3, 0]
click at [560, 152] on div at bounding box center [610, 283] width 1221 height 566
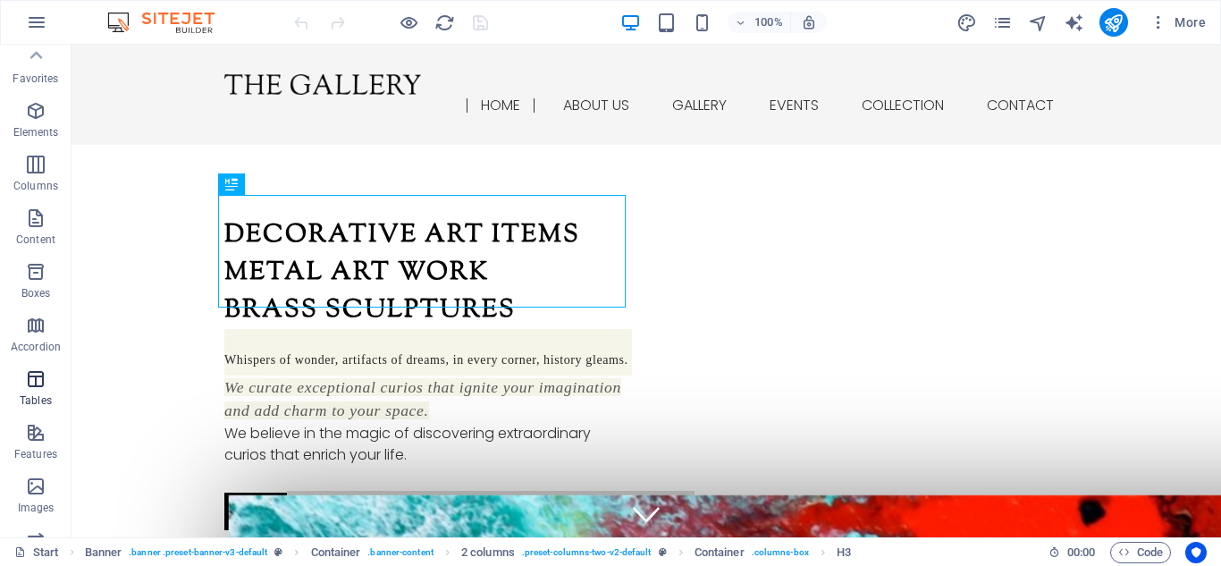
scroll to position [0, 0]
click at [34, 24] on icon "button" at bounding box center [36, 22] width 21 height 21
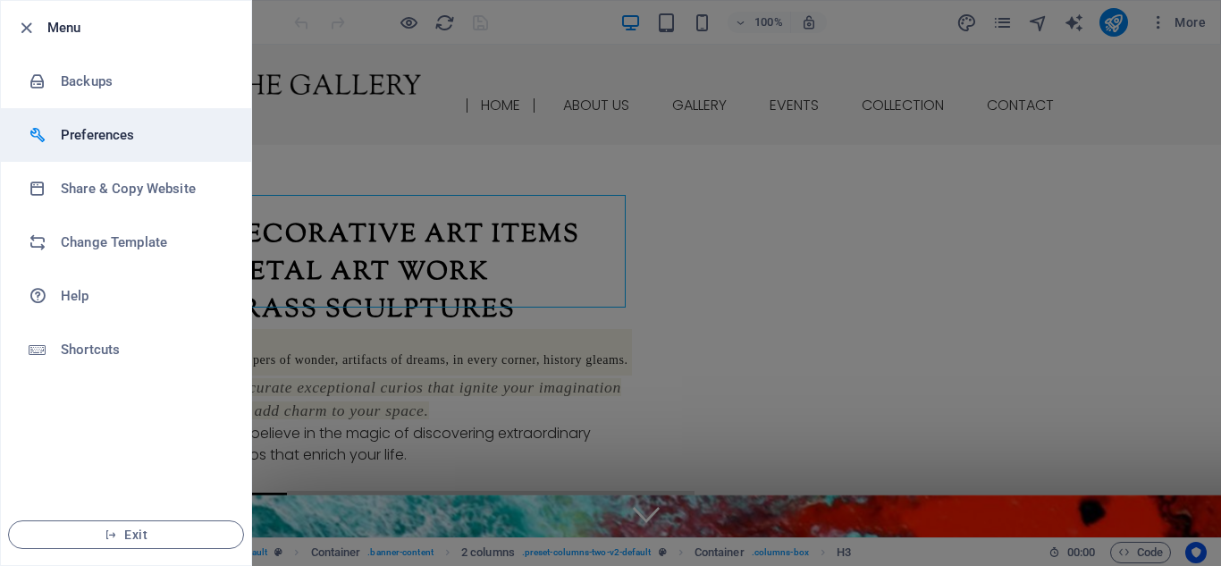
click at [102, 134] on h6 "Preferences" at bounding box center [143, 134] width 165 height 21
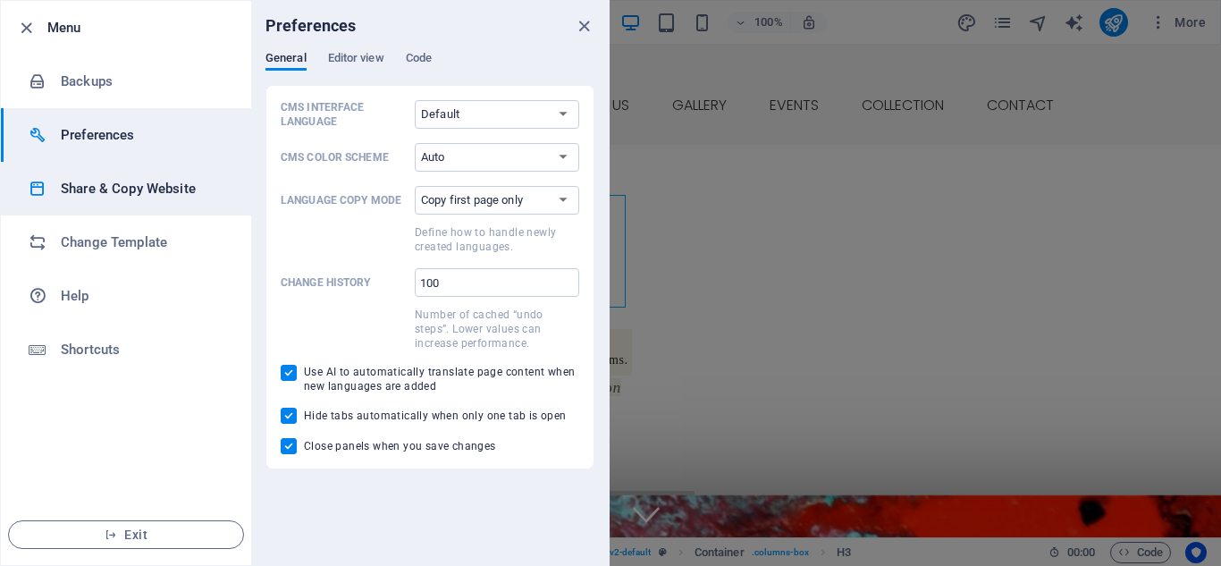
click at [89, 182] on h6 "Share & Copy Website" at bounding box center [143, 188] width 165 height 21
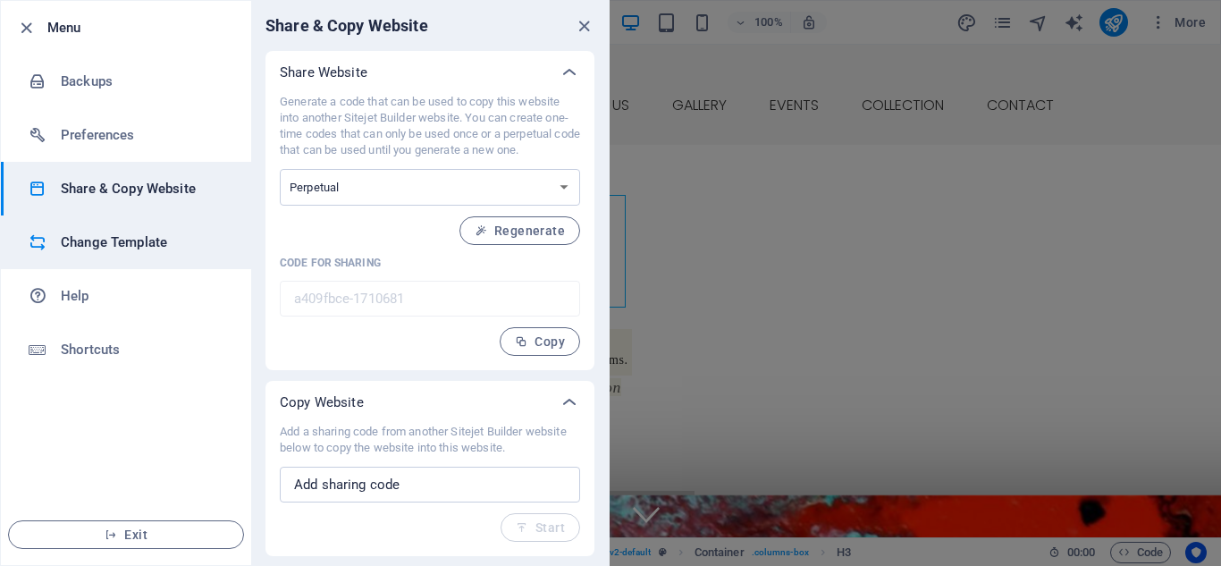
click at [91, 240] on h6 "Change Template" at bounding box center [143, 242] width 165 height 21
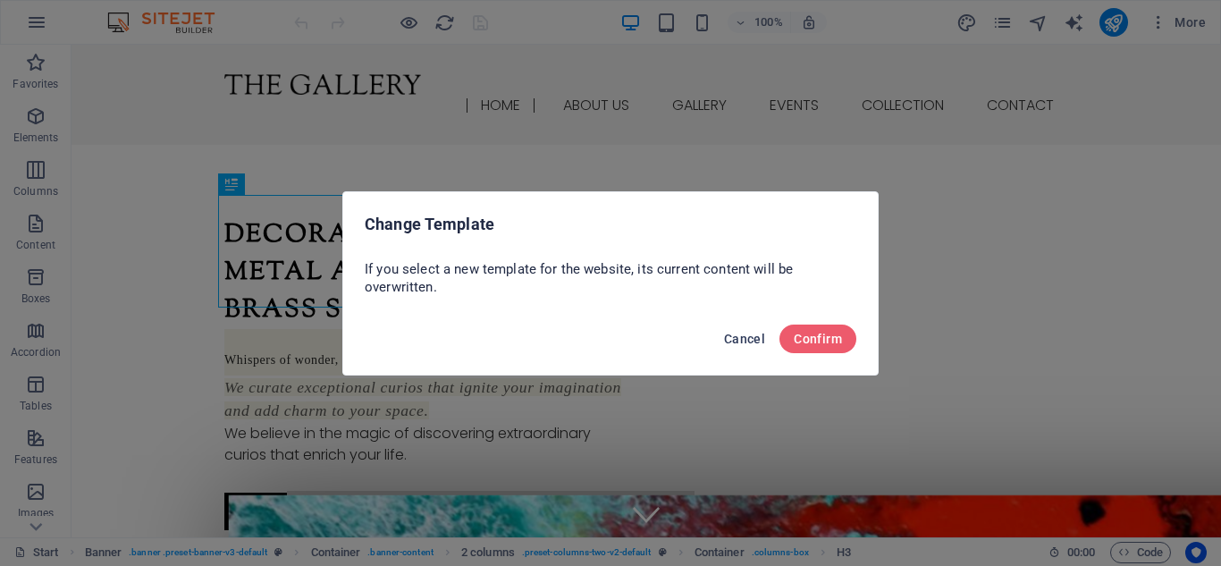
click at [747, 341] on span "Cancel" at bounding box center [744, 339] width 41 height 14
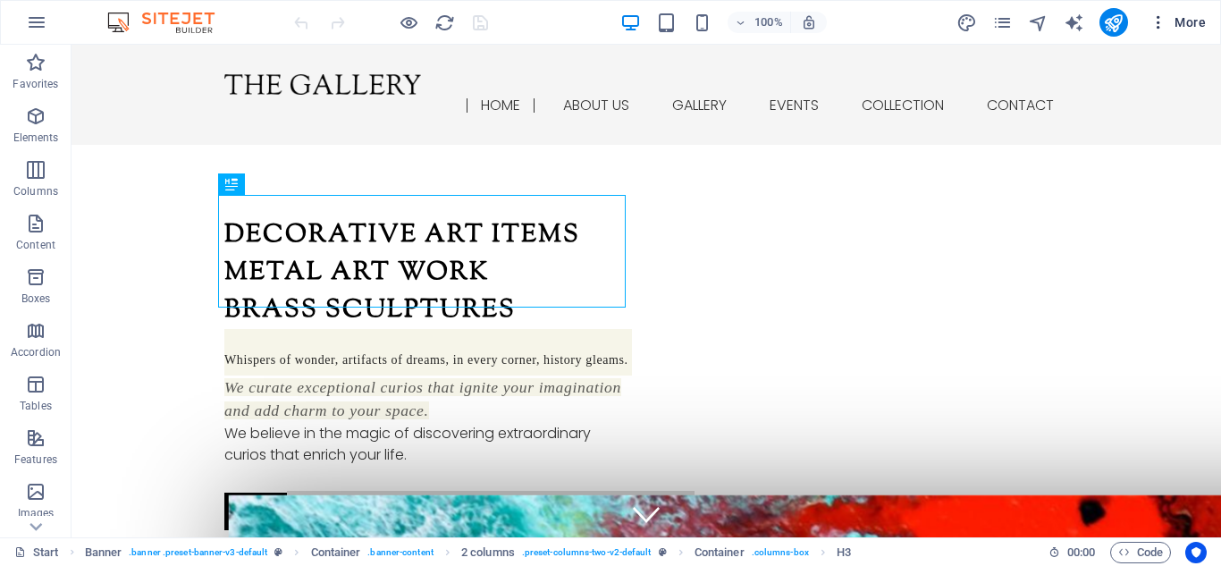
click at [1161, 29] on icon "button" at bounding box center [1159, 22] width 18 height 18
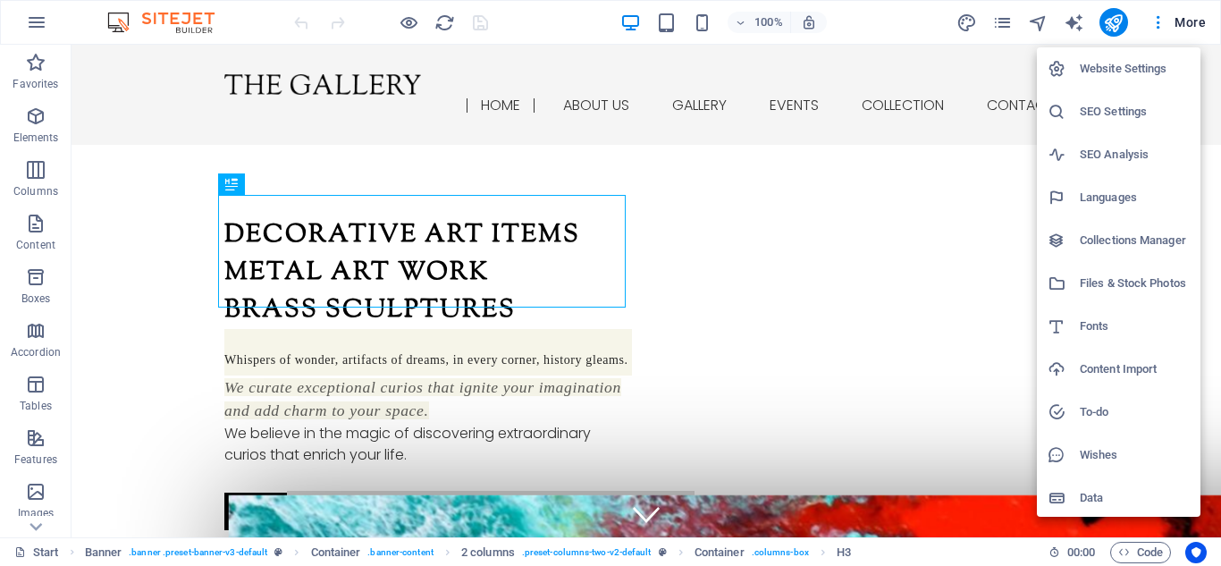
click at [741, 25] on div at bounding box center [610, 283] width 1221 height 566
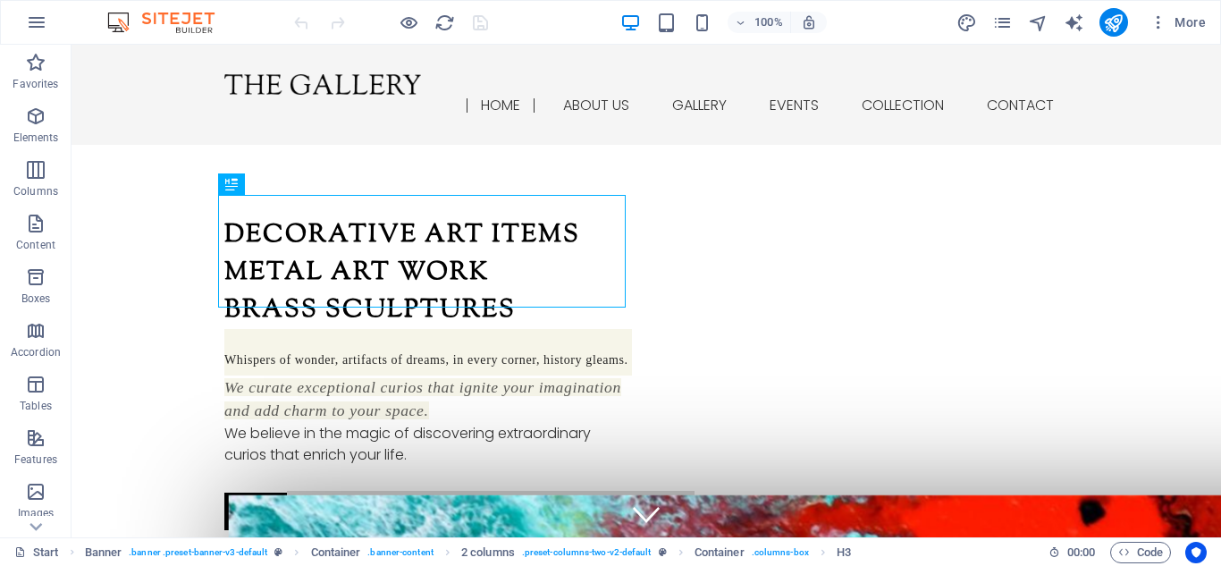
click at [741, 25] on icon "button" at bounding box center [741, 23] width 13 height 12
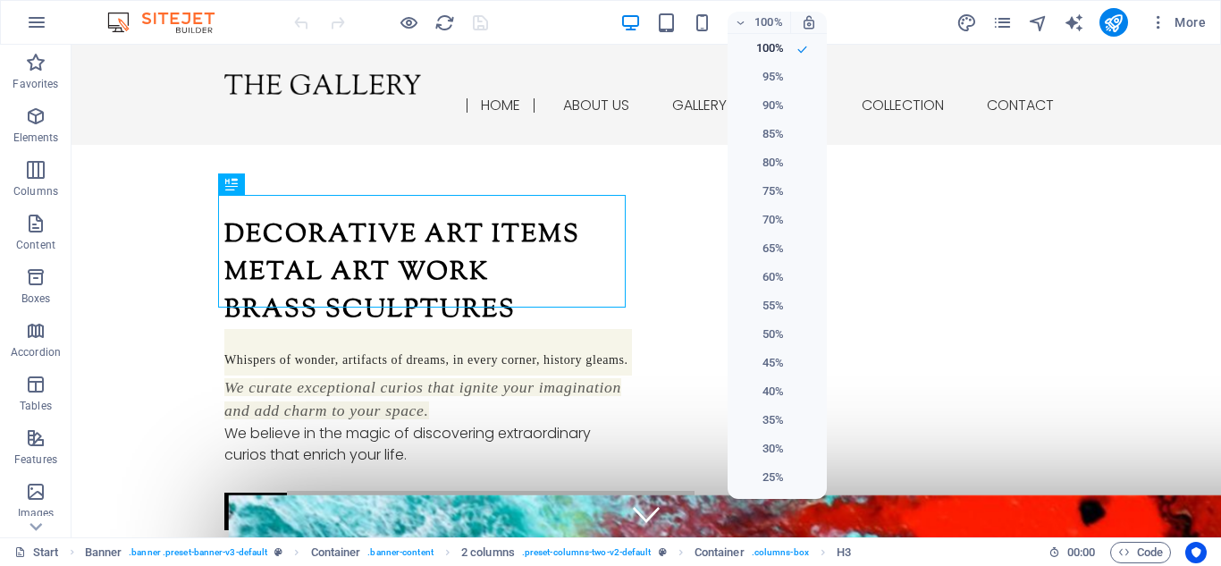
click at [741, 25] on div at bounding box center [610, 283] width 1221 height 566
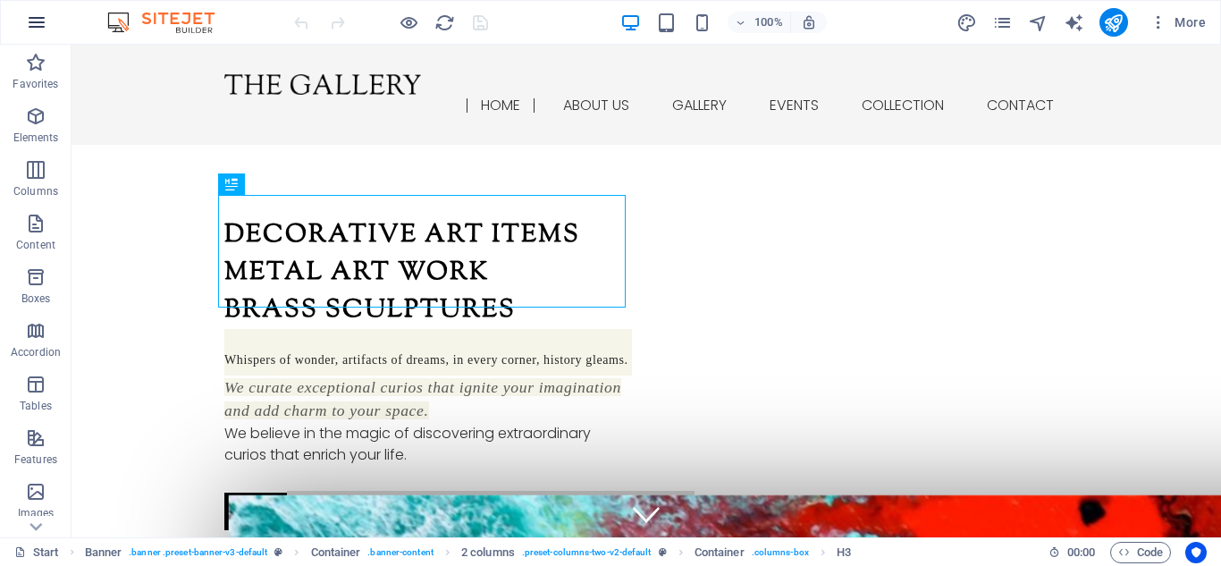
click at [36, 29] on icon "button" at bounding box center [36, 22] width 21 height 21
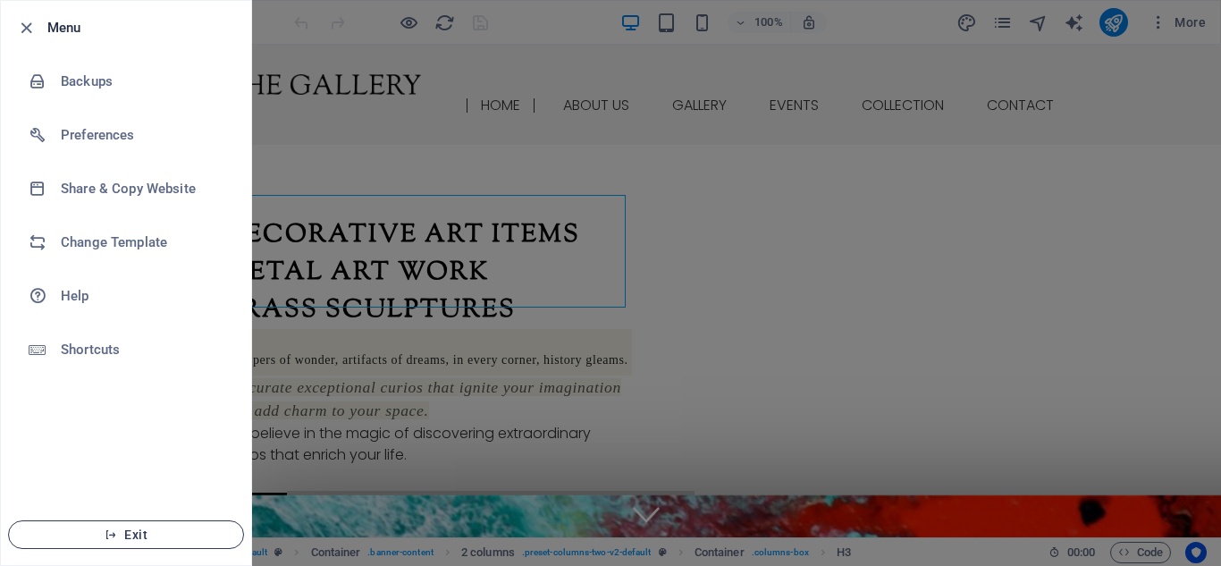
click at [89, 543] on button "Exit" at bounding box center [126, 534] width 236 height 29
click at [128, 536] on span "Exit" at bounding box center [126, 535] width 206 height 14
